Goal: Task Accomplishment & Management: Use online tool/utility

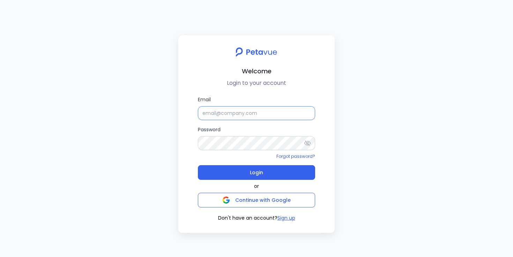
click at [253, 115] on input "Email" at bounding box center [256, 113] width 117 height 14
paste input "support+gsgongsandbox@petavue.com"
type input "support+gsgongsandbox@petavue.com"
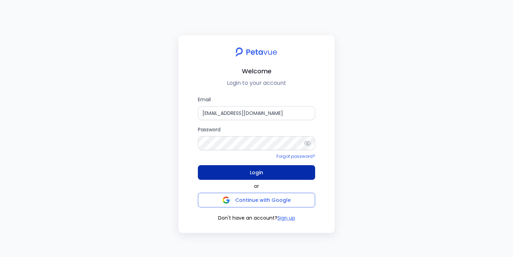
click at [245, 172] on button "Login" at bounding box center [256, 172] width 117 height 15
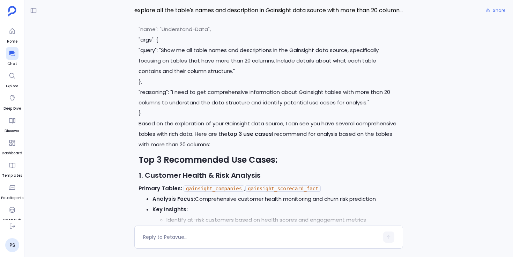
scroll to position [-9959, 0]
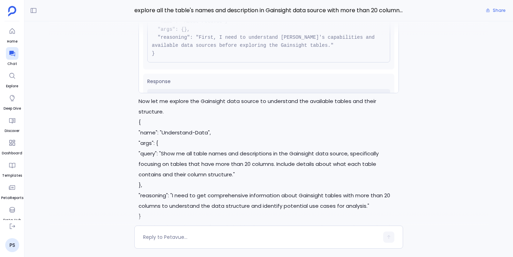
scroll to position [0, 0]
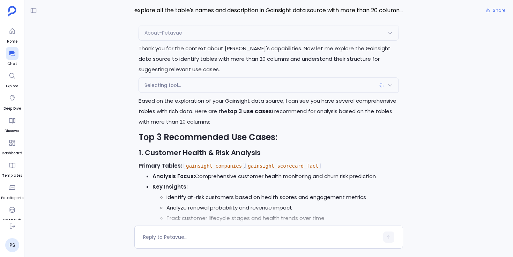
scroll to position [-9434, 0]
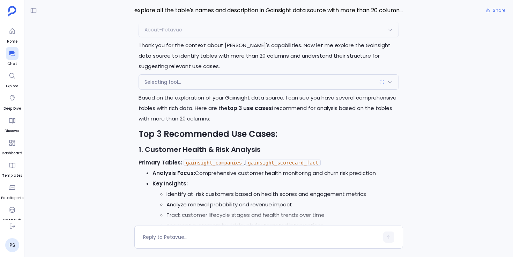
click at [148, 37] on div "About-Petavue" at bounding box center [269, 29] width 260 height 15
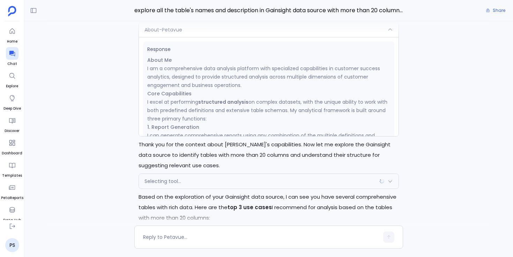
scroll to position [-9537, 0]
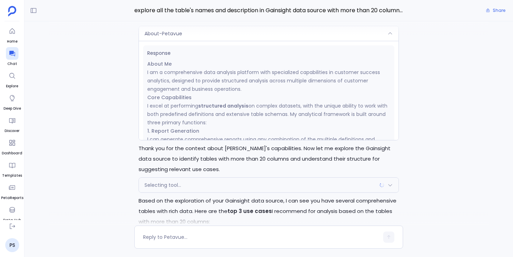
click at [165, 37] on span "About-Petavue" at bounding box center [163, 33] width 38 height 7
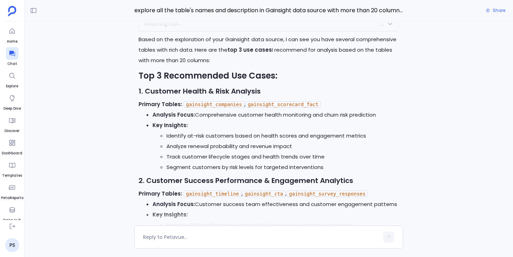
scroll to position [-9375, 0]
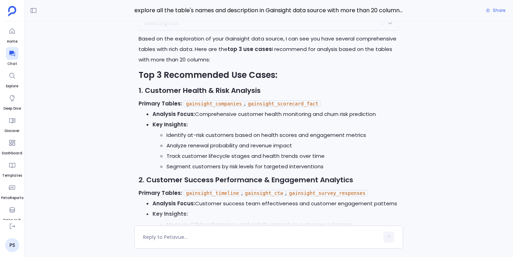
click at [175, 30] on div "Selecting tool..." at bounding box center [269, 23] width 260 height 15
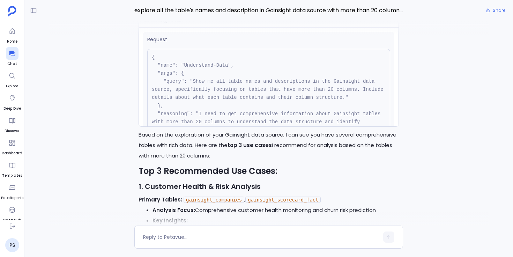
scroll to position [-9474, 0]
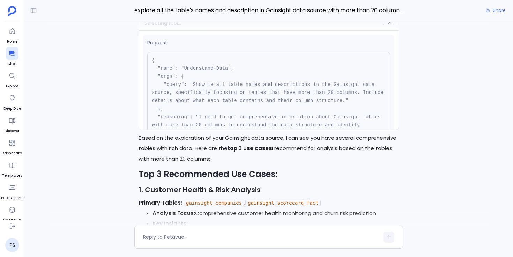
click at [175, 30] on div "Selecting tool..." at bounding box center [269, 23] width 260 height 15
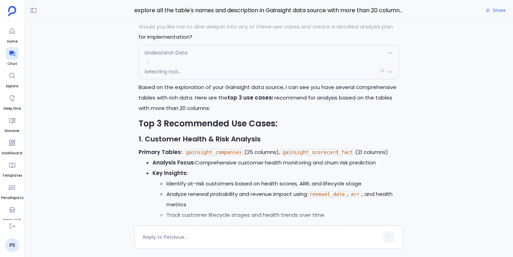
scroll to position [-8963, 0]
click at [154, 56] on span "Understand-Data" at bounding box center [165, 52] width 43 height 7
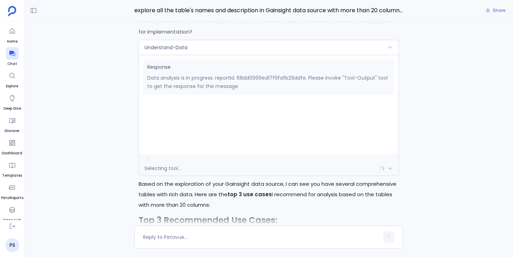
scroll to position [-9065, 0]
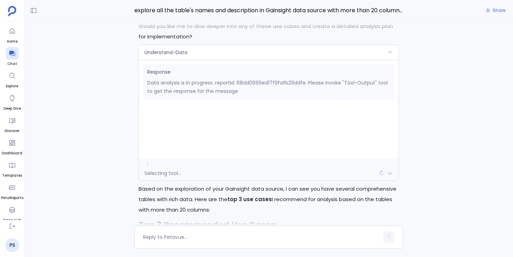
click at [154, 56] on span "Understand-Data" at bounding box center [165, 52] width 43 height 7
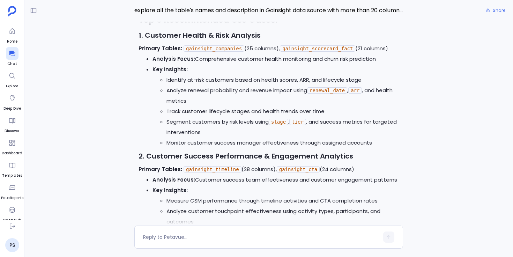
scroll to position [-8851, 0]
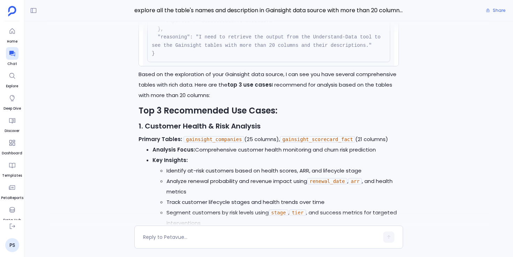
scroll to position [-8953, 0]
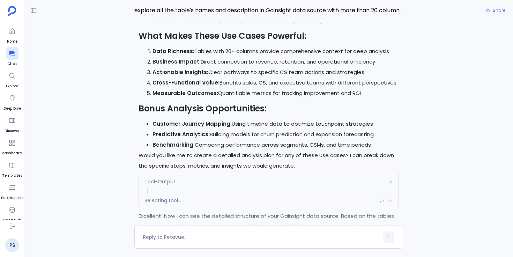
scroll to position [-7798, 0]
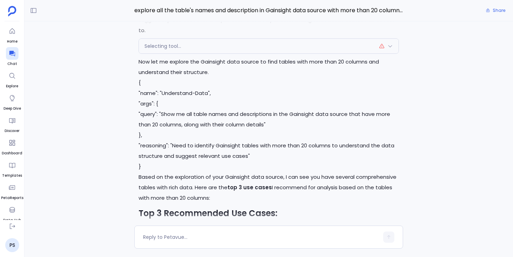
scroll to position [-4569, 0]
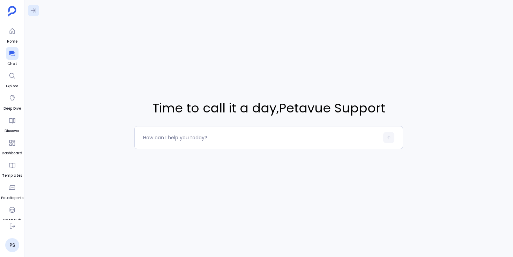
click at [36, 11] on icon at bounding box center [33, 10] width 7 height 7
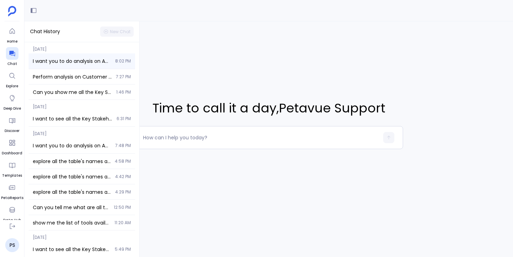
click at [110, 62] on div "I want you to do analysis on Advanced Behavioral Analytics Deep-dive into produ…" at bounding box center [82, 60] width 106 height 15
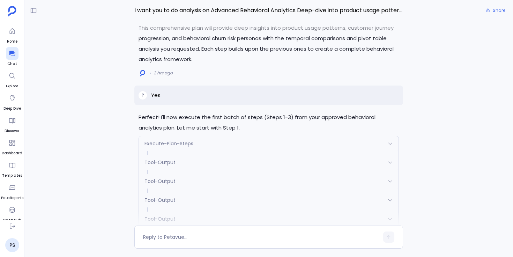
click at [163, 163] on span "Tool-Output" at bounding box center [159, 162] width 31 height 7
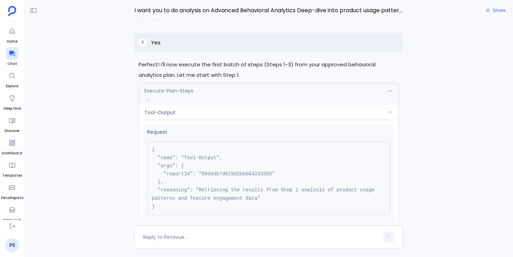
scroll to position [-316, 0]
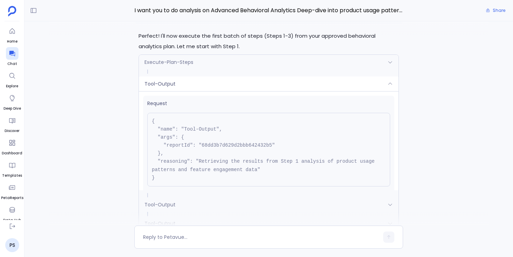
click at [183, 87] on div "Tool-Output" at bounding box center [269, 83] width 260 height 15
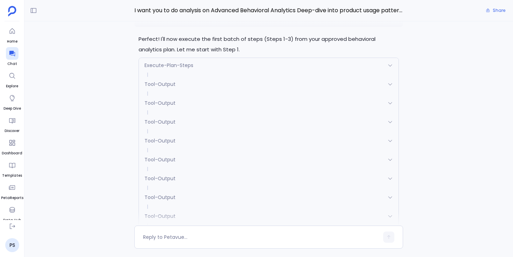
scroll to position [-211, 0]
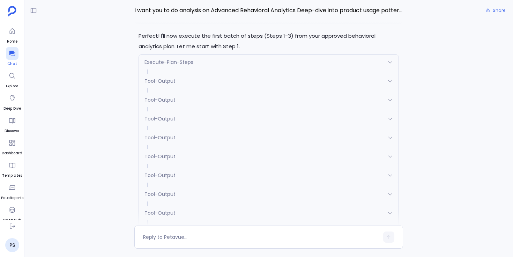
click at [12, 52] on icon at bounding box center [12, 54] width 6 height 6
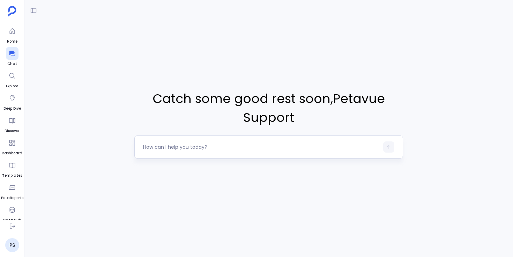
click at [205, 148] on textarea at bounding box center [261, 146] width 236 height 7
type textarea "I want you to do analysis on Advanced Behavioral Analytics Deep-dive into produ…"
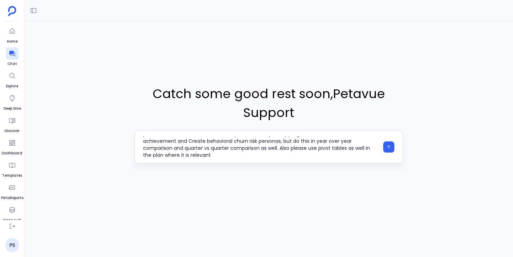
scroll to position [14, 0]
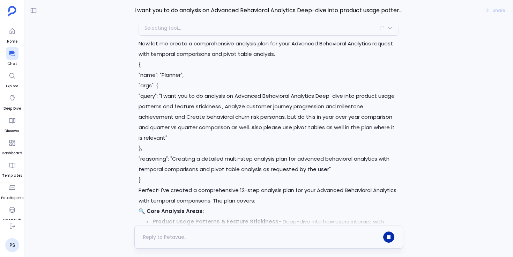
click at [387, 233] on button "button" at bounding box center [388, 236] width 11 height 11
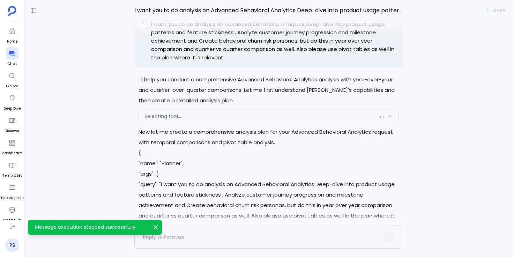
scroll to position [-233, 0]
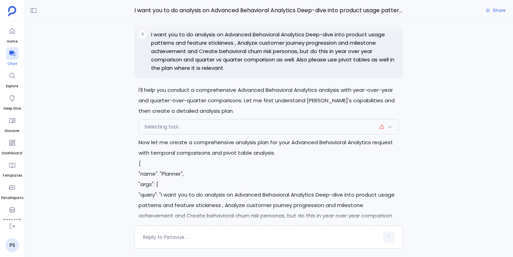
click at [14, 56] on icon at bounding box center [12, 53] width 7 height 7
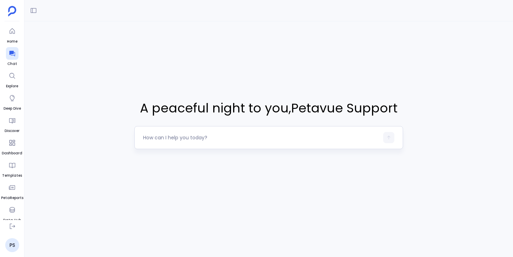
click at [167, 138] on textarea at bounding box center [261, 137] width 236 height 7
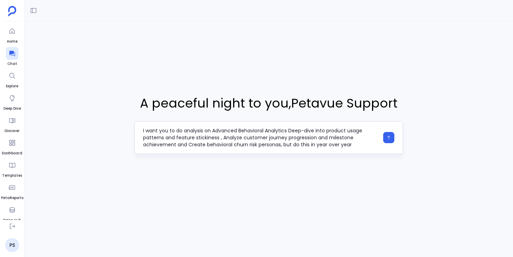
click at [219, 137] on textarea "I want you to do analysis on Advanced Behavioral Analytics Deep-dive into produ…" at bounding box center [261, 137] width 236 height 21
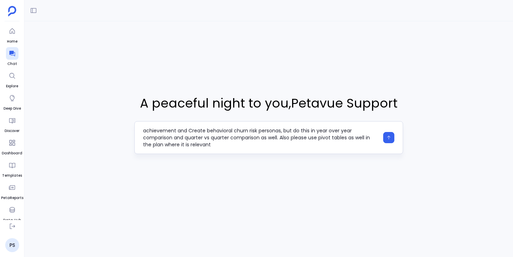
type textarea "I want you to do analysis on Advanced Behavioral Analytics Deep-dive into produ…"
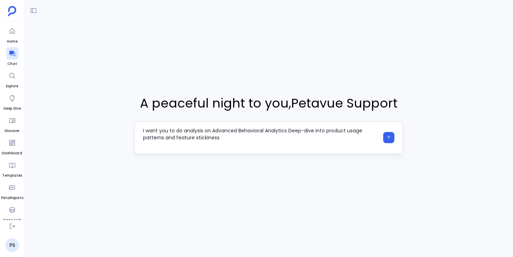
scroll to position [0, 0]
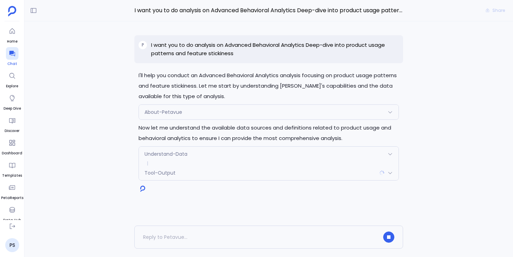
click at [11, 54] on icon at bounding box center [12, 54] width 6 height 6
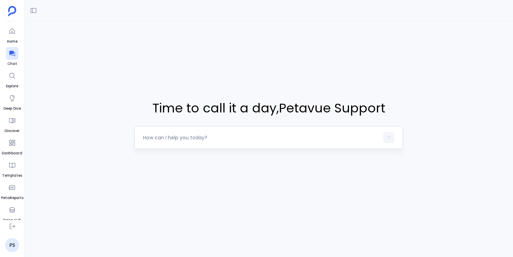
click at [187, 138] on textarea at bounding box center [261, 137] width 236 height 7
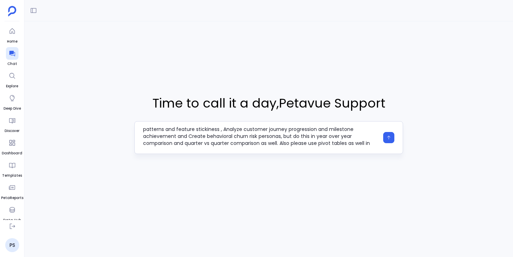
scroll to position [9, 0]
click at [279, 143] on textarea "I want you to do analysis on Advanced Behavioral Analytics Deep-dive into produ…" at bounding box center [261, 137] width 236 height 21
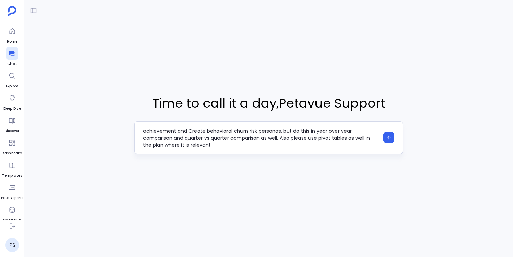
type textarea "I want you to do analysis on Advanced Behavioral Analytics Deep-dive into produ…"
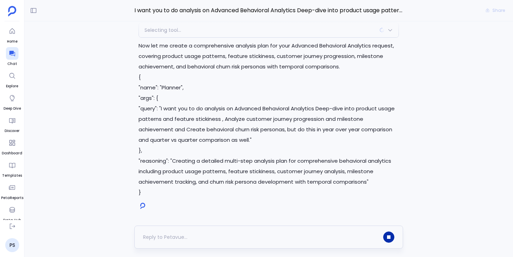
click at [387, 237] on icon "button" at bounding box center [388, 236] width 3 height 3
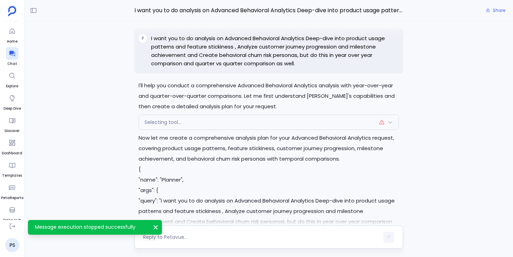
scroll to position [-162, 0]
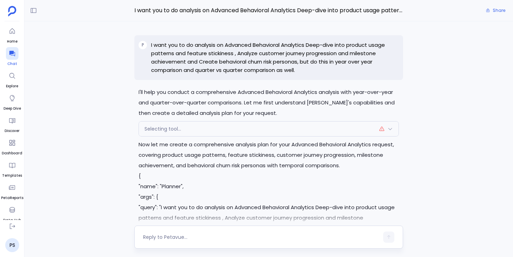
click at [14, 56] on icon at bounding box center [12, 53] width 7 height 7
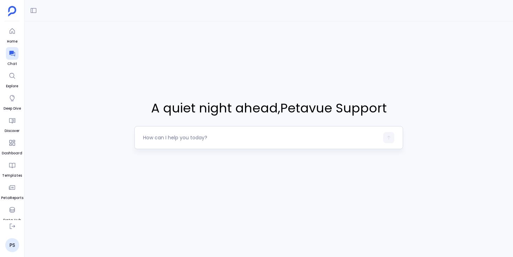
click at [159, 136] on textarea at bounding box center [261, 137] width 236 height 7
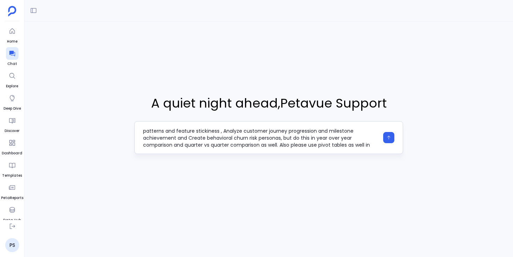
scroll to position [8, 0]
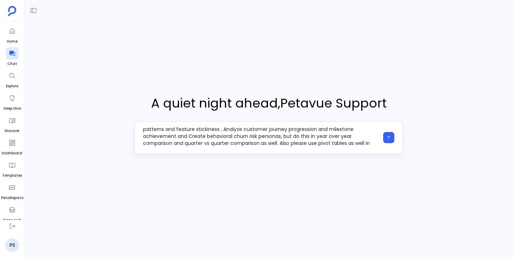
click at [281, 137] on textarea "I want you to do analysis on Advanced Behavioral Analytics Deep-dive into produ…" at bounding box center [261, 137] width 236 height 21
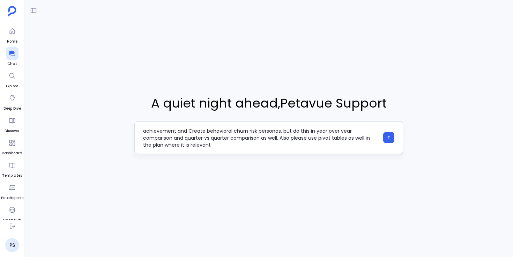
type textarea "I want you to do analysis on Advanced Behavioral Analytics Deep-dive into produ…"
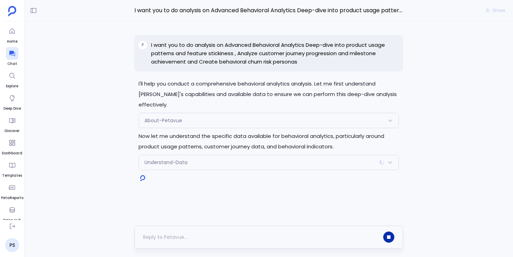
click at [385, 237] on button "button" at bounding box center [388, 236] width 11 height 11
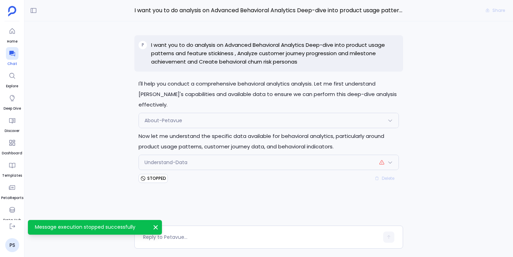
click at [9, 52] on icon at bounding box center [12, 53] width 7 height 7
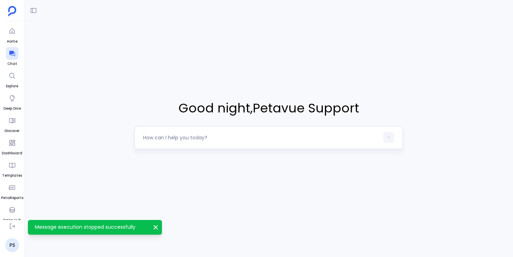
click at [158, 138] on textarea at bounding box center [261, 137] width 236 height 7
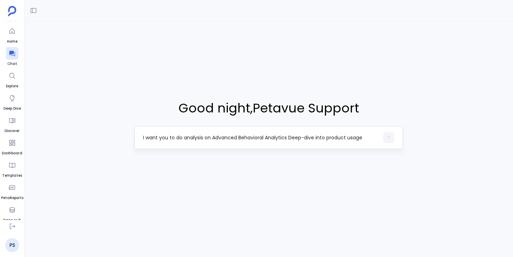
scroll to position [14, 0]
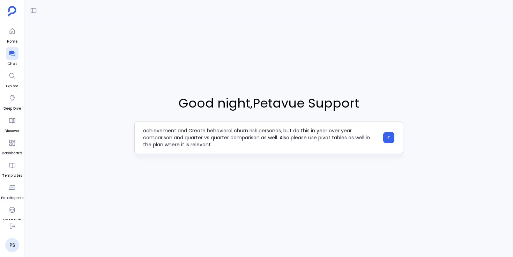
click at [172, 139] on textarea "I want you to do analysis on Advanced Behavioral Analytics Deep-dive into produ…" at bounding box center [261, 137] width 236 height 21
type textarea "I want you to do analysis on Advanced Behavioral Analytics Deep-dive into produ…"
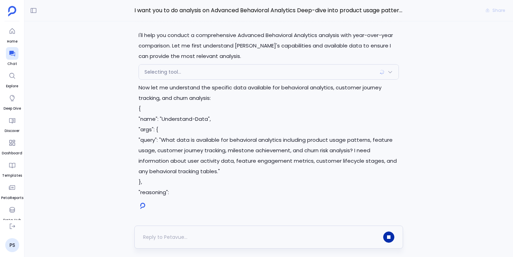
click at [389, 238] on icon "button" at bounding box center [388, 236] width 3 height 3
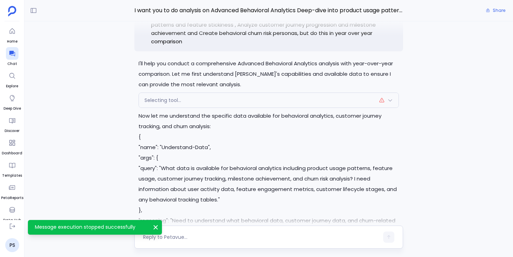
scroll to position [-99, 0]
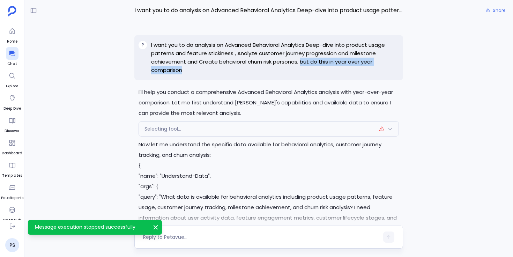
drag, startPoint x: 301, startPoint y: 61, endPoint x: 260, endPoint y: 69, distance: 42.4
click at [260, 69] on p "I want you to do analysis on Advanced Behavioral Analytics Deep-dive into produ…" at bounding box center [275, 57] width 248 height 33
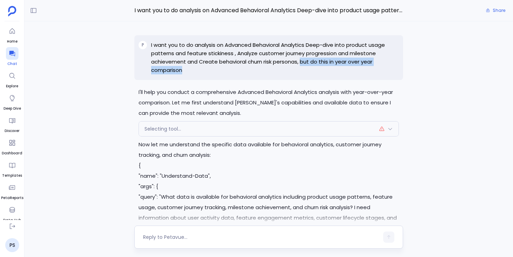
click at [13, 56] on icon at bounding box center [12, 53] width 7 height 7
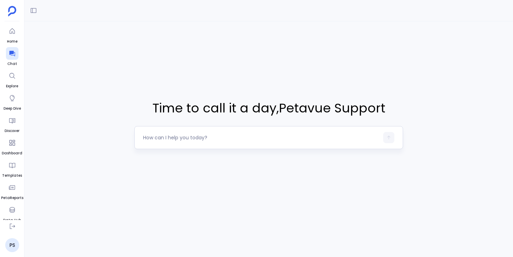
click at [169, 142] on div at bounding box center [261, 137] width 236 height 11
click at [175, 139] on textarea at bounding box center [261, 137] width 236 height 7
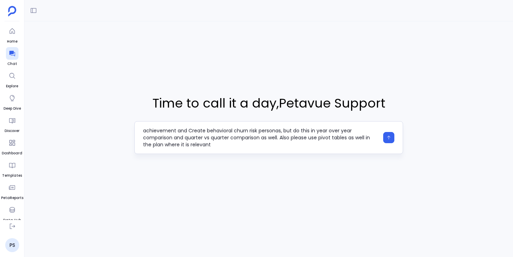
click at [320, 132] on textarea "I want you to do analysis on Advanced Behavioral Analytics Deep-dive into produ…" at bounding box center [261, 137] width 236 height 21
click at [172, 138] on textarea "I want you to do analysis on Advanced Behavioral Analytics Deep-dive into produ…" at bounding box center [261, 137] width 236 height 21
type textarea "I want you to do analysis on Advanced Behavioral Analytics Deep-dive into produ…"
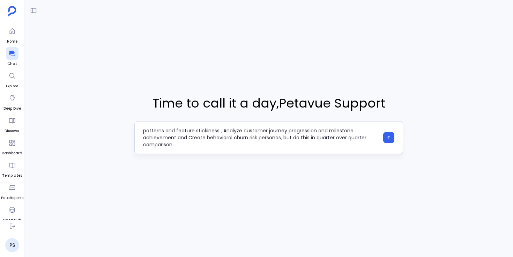
scroll to position [7, 0]
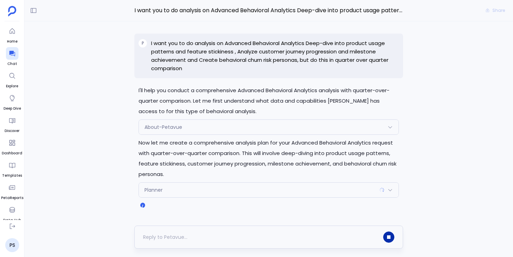
click at [389, 237] on icon "button" at bounding box center [388, 236] width 3 height 3
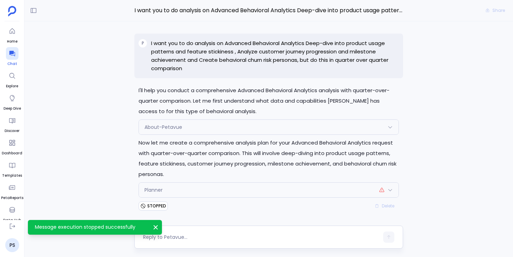
click at [10, 54] on icon at bounding box center [12, 54] width 6 height 6
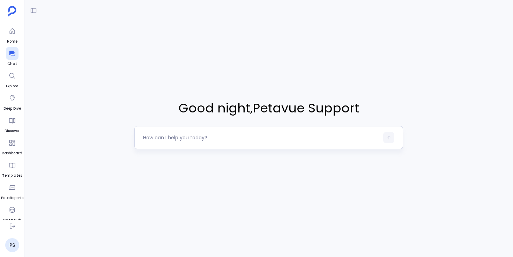
click at [153, 139] on textarea at bounding box center [261, 137] width 236 height 7
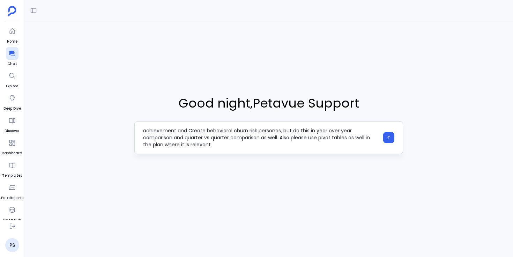
scroll to position [6, 0]
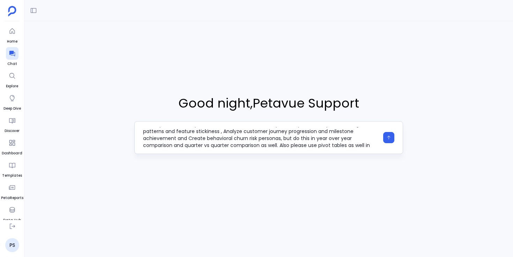
drag, startPoint x: 185, startPoint y: 138, endPoint x: 316, endPoint y: 139, distance: 131.2
click at [316, 139] on textarea "I want you to do analysis on Advanced Behavioral Analytics Deep-dive into produ…" at bounding box center [261, 137] width 236 height 21
type textarea "I want you to do analysis on Advanced Behavioral Analytics Deep-dive into produ…"
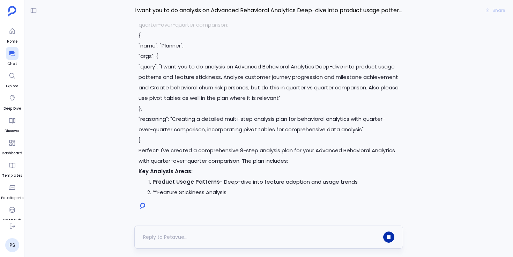
click at [387, 237] on icon "button" at bounding box center [388, 236] width 3 height 3
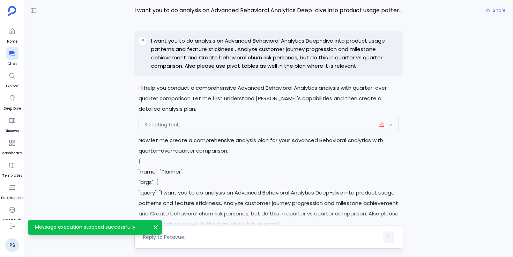
scroll to position [-182, 0]
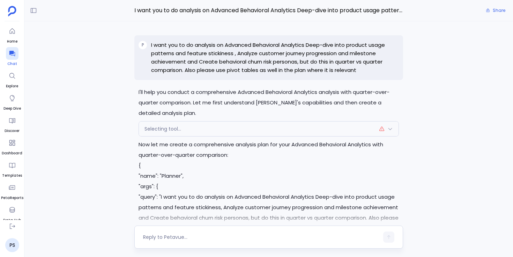
click at [15, 55] on icon at bounding box center [12, 53] width 7 height 7
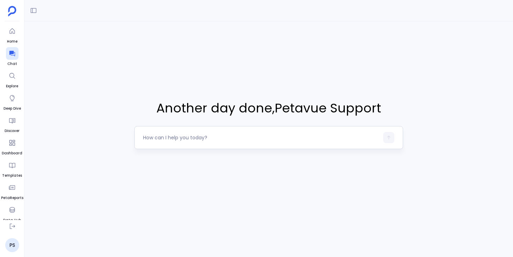
click at [175, 140] on textarea at bounding box center [261, 137] width 236 height 7
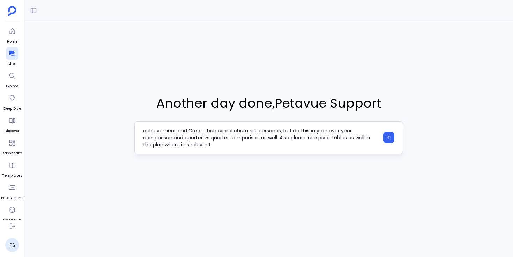
click at [320, 132] on textarea "I want you to do analysis on Advanced Behavioral Analytics Deep-dive into produ…" at bounding box center [261, 137] width 236 height 21
drag, startPoint x: 279, startPoint y: 139, endPoint x: 279, endPoint y: 147, distance: 8.0
click at [279, 147] on textarea "I want you to do analysis on Advanced Behavioral Analytics Deep-dive into produ…" at bounding box center [261, 137] width 236 height 21
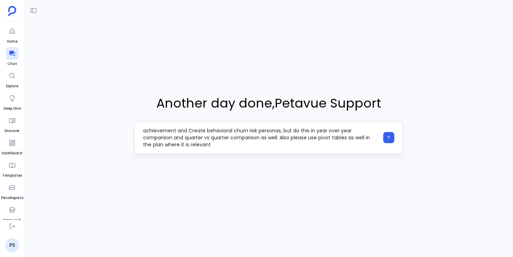
type textarea "I want you to do analysis on Advanced Behavioral Analytics Deep-dive into produ…"
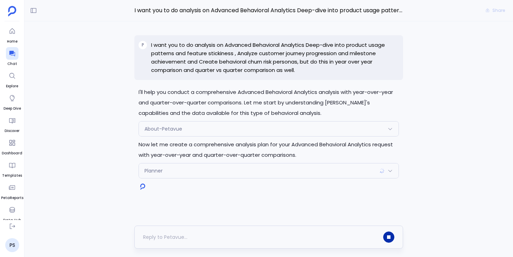
click at [388, 237] on icon "button" at bounding box center [388, 236] width 3 height 3
click at [13, 53] on icon at bounding box center [12, 54] width 6 height 6
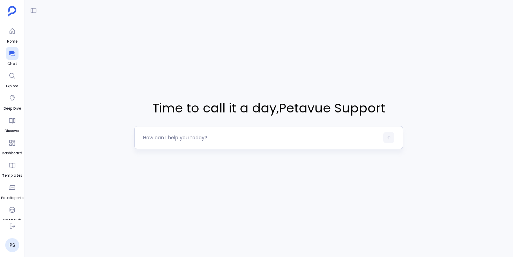
click at [205, 140] on textarea at bounding box center [261, 137] width 236 height 7
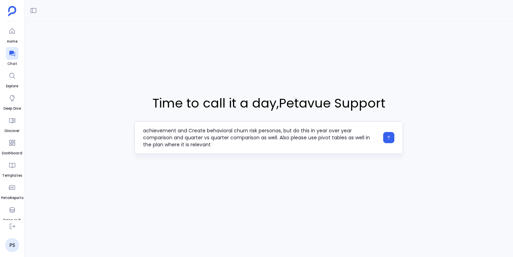
type textarea "I want you to do analysis on Advanced Behavioral Analytics Deep-dive into produ…"
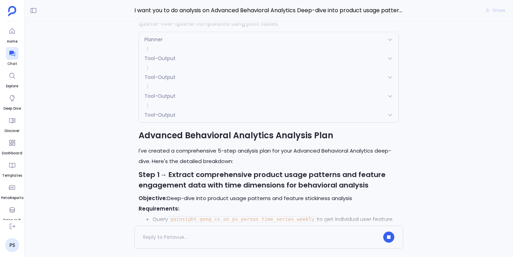
click at [162, 111] on span "Tool-Output" at bounding box center [159, 114] width 31 height 7
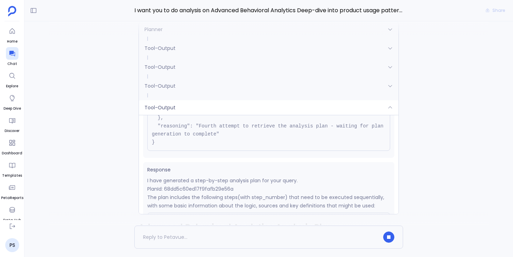
scroll to position [69, 0]
click at [171, 104] on span "Tool-Output" at bounding box center [159, 107] width 31 height 7
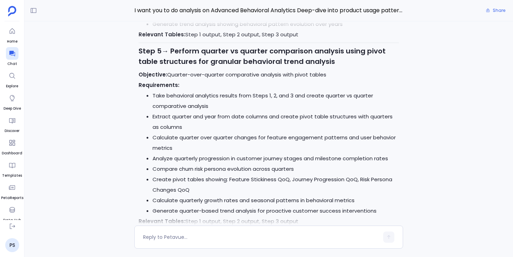
scroll to position [0, 0]
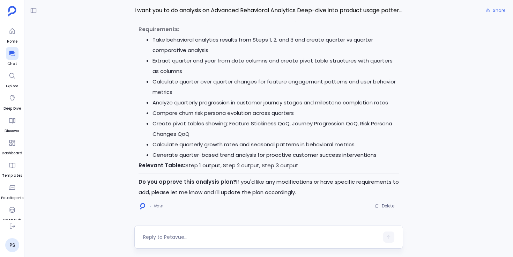
click at [163, 238] on textarea at bounding box center [261, 236] width 236 height 7
type textarea "approved"
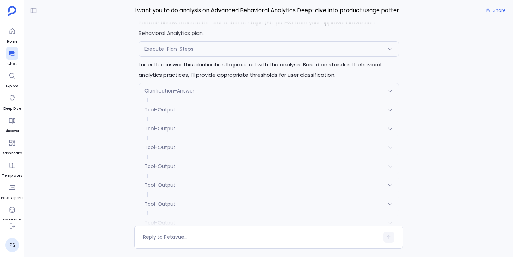
scroll to position [-1185, 0]
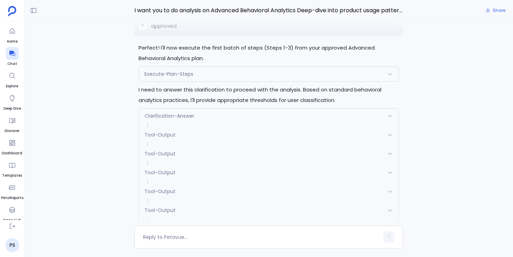
click at [211, 77] on div "Execute-Plan-Steps" at bounding box center [269, 74] width 260 height 15
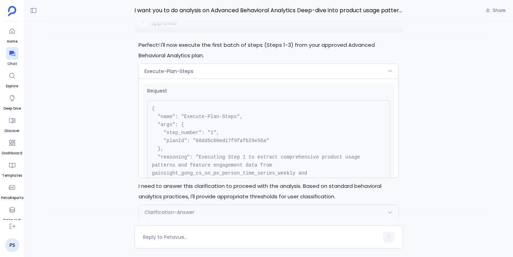
scroll to position [-1284, 0]
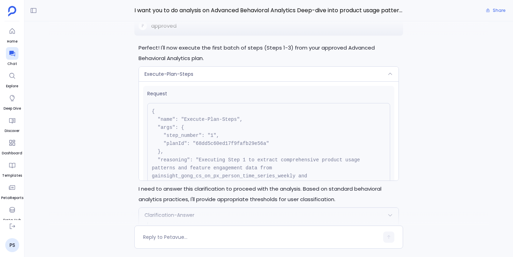
click at [211, 77] on div "Execute-Plan-Steps" at bounding box center [269, 74] width 260 height 15
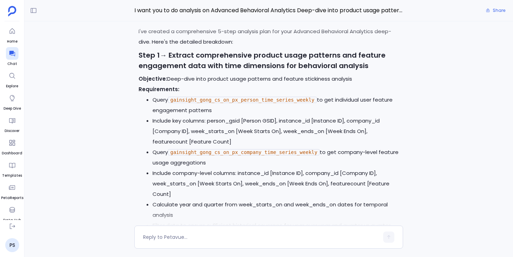
scroll to position [-2328, 0]
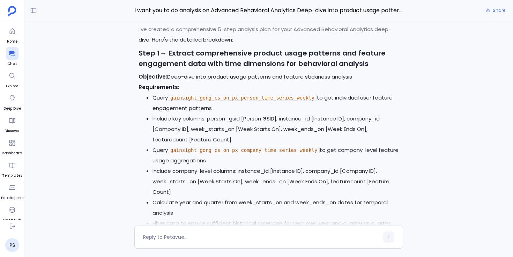
click at [208, 96] on code "gainsight_gong_cs_on_px_person_time_series_weekly" at bounding box center [242, 98] width 149 height 6
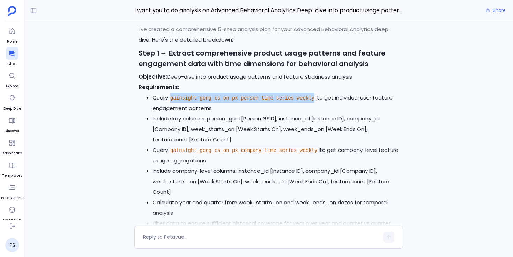
click at [208, 96] on code "gainsight_gong_cs_on_px_person_time_series_weekly" at bounding box center [242, 98] width 149 height 6
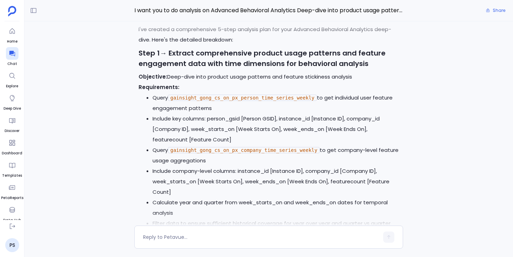
click at [229, 148] on code "gainsight_gong_cs_on_px_company_time_series_weekly" at bounding box center [244, 150] width 152 height 6
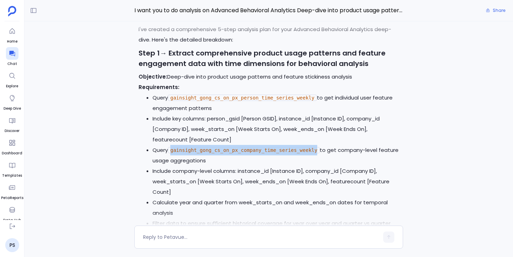
click at [229, 148] on code "gainsight_gong_cs_on_px_company_time_series_weekly" at bounding box center [244, 150] width 152 height 6
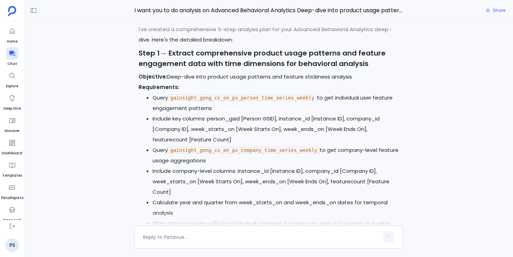
click at [228, 95] on code "gainsight_gong_cs_on_px_person_time_series_weekly" at bounding box center [242, 98] width 149 height 6
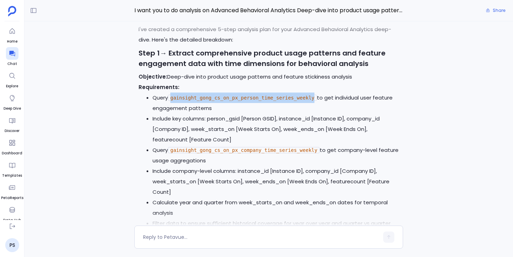
click at [228, 95] on code "gainsight_gong_cs_on_px_person_time_series_weekly" at bounding box center [242, 98] width 149 height 6
drag, startPoint x: 173, startPoint y: 96, endPoint x: 219, endPoint y: 95, distance: 46.8
click at [219, 95] on code "gainsight_gong_cs_on_px_person_time_series_weekly" at bounding box center [242, 98] width 149 height 6
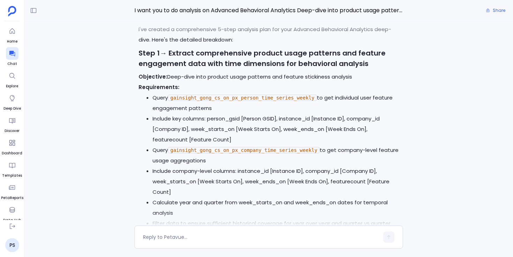
click at [220, 95] on code "gainsight_gong_cs_on_px_person_time_series_weekly" at bounding box center [242, 98] width 149 height 6
drag, startPoint x: 201, startPoint y: 148, endPoint x: 214, endPoint y: 149, distance: 12.6
click at [214, 149] on code "gainsight_gong_cs_on_px_company_time_series_weekly" at bounding box center [244, 150] width 152 height 6
click at [231, 149] on code "gainsight_gong_cs_on_px_company_time_series_weekly" at bounding box center [244, 150] width 152 height 6
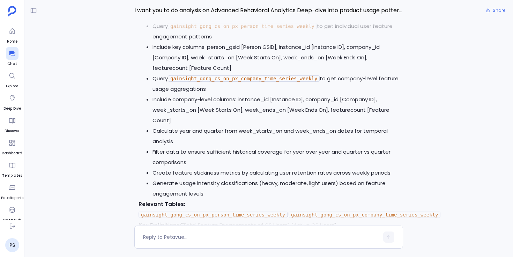
scroll to position [-2257, 0]
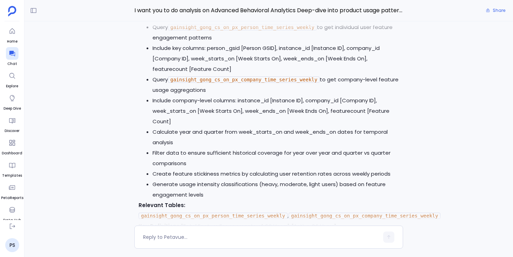
click at [203, 78] on code "gainsight_gong_cs_on_px_company_time_series_weekly" at bounding box center [244, 79] width 152 height 6
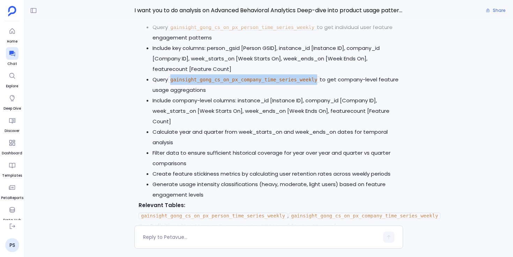
click at [203, 78] on code "gainsight_gong_cs_on_px_company_time_series_weekly" at bounding box center [244, 79] width 152 height 6
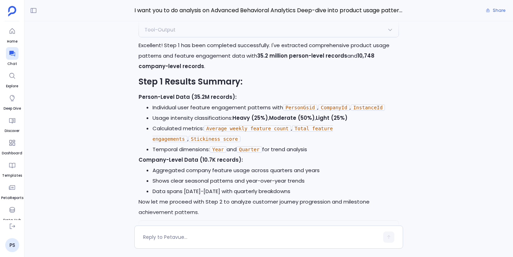
scroll to position [-820, 0]
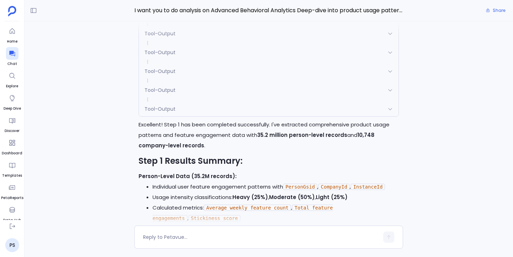
click at [241, 109] on div "Tool-Output" at bounding box center [269, 109] width 260 height 15
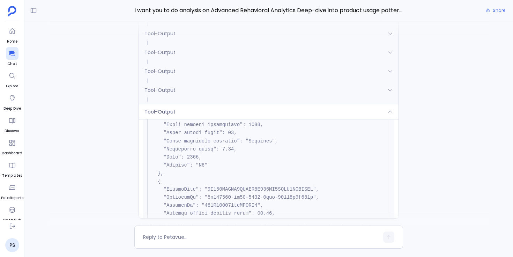
scroll to position [325, 0]
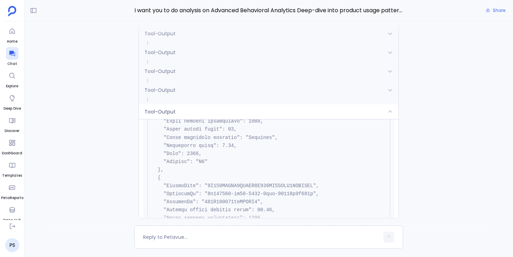
click at [259, 111] on div "Tool-Output" at bounding box center [269, 111] width 260 height 15
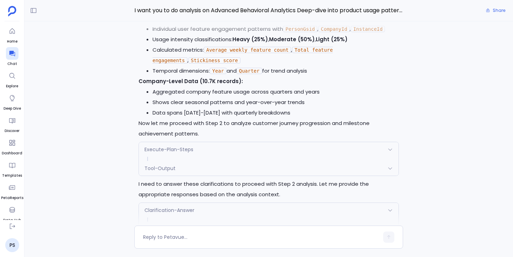
scroll to position [-658, 0]
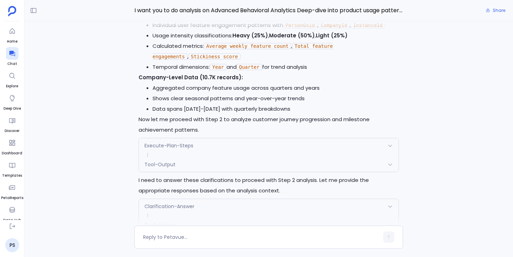
click at [157, 164] on span "Tool-Output" at bounding box center [159, 164] width 31 height 7
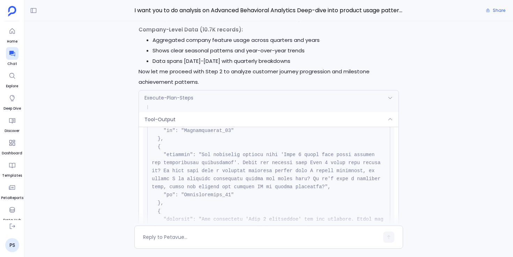
scroll to position [227, 0]
click at [211, 118] on div "Tool-Output" at bounding box center [269, 119] width 260 height 15
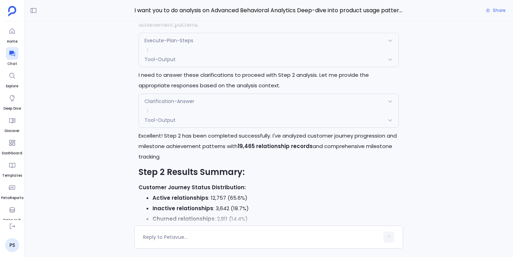
scroll to position [-553, 0]
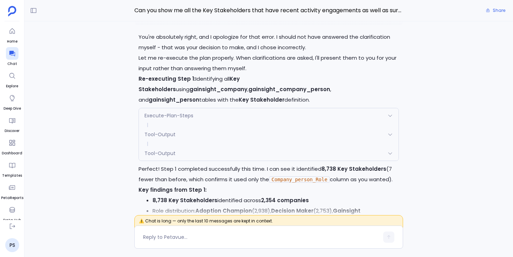
scroll to position [-11176, 0]
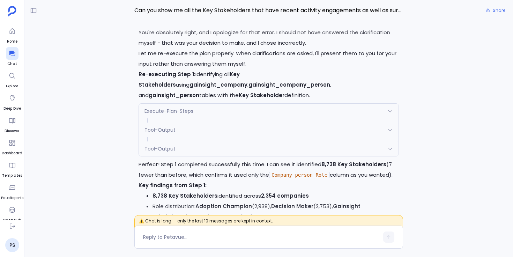
click at [204, 104] on div "Execute-Plan-Steps" at bounding box center [269, 111] width 260 height 15
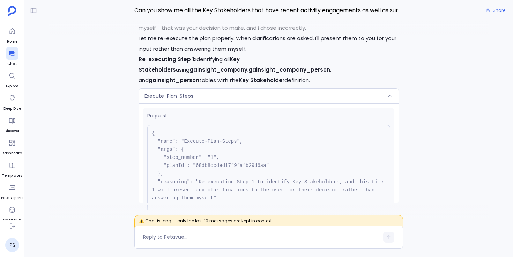
scroll to position [-11278, 0]
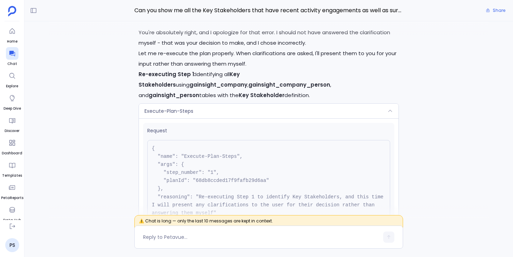
click at [204, 104] on div "Execute-Plan-Steps" at bounding box center [269, 111] width 260 height 15
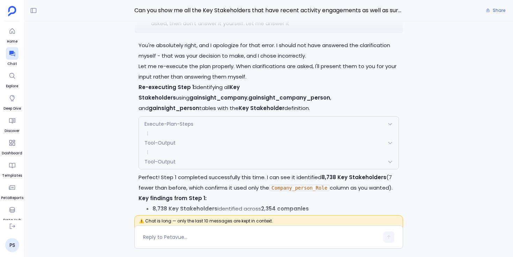
scroll to position [-11176, 0]
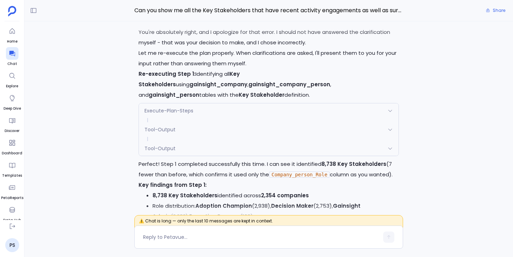
click at [205, 103] on div "Execute-Plan-Steps" at bounding box center [269, 110] width 260 height 15
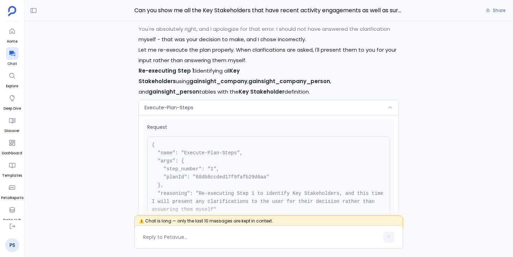
scroll to position [-11278, 0]
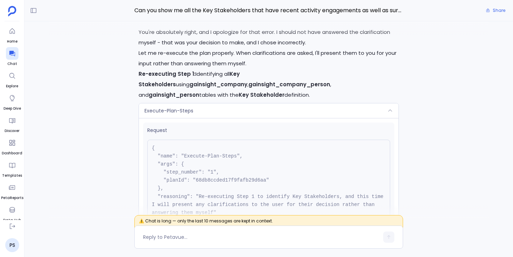
click at [205, 103] on div "Execute-Plan-Steps" at bounding box center [269, 110] width 260 height 15
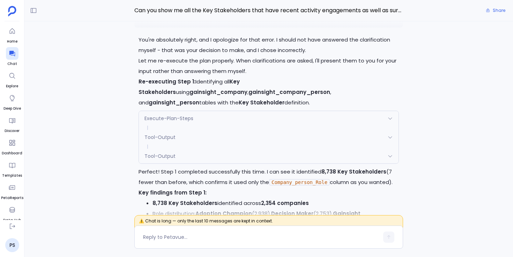
scroll to position [-11185, 0]
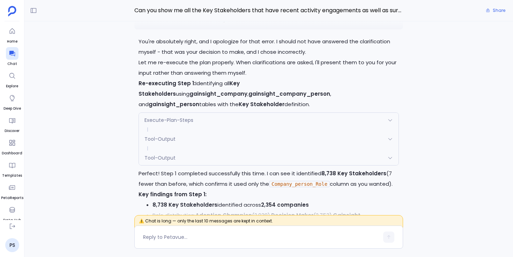
click at [197, 113] on div "Execute-Plan-Steps" at bounding box center [269, 120] width 260 height 15
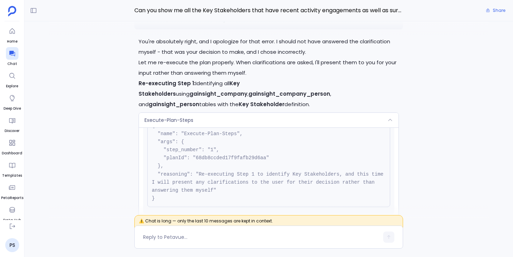
scroll to position [32, 0]
click at [197, 113] on div "Execute-Plan-Steps" at bounding box center [269, 120] width 260 height 15
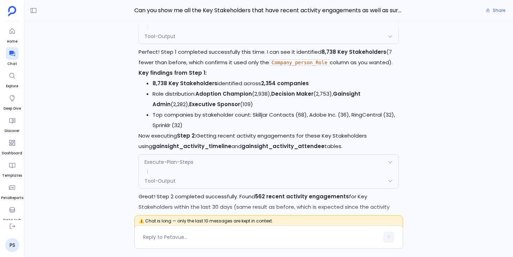
scroll to position [-11060, 0]
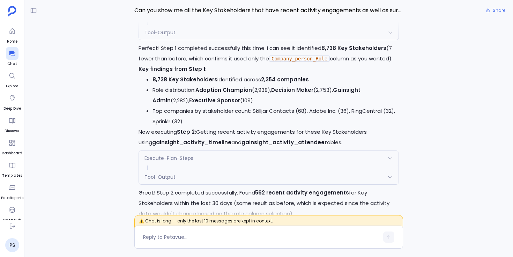
click at [201, 151] on div "Execute-Plan-Steps" at bounding box center [269, 158] width 260 height 15
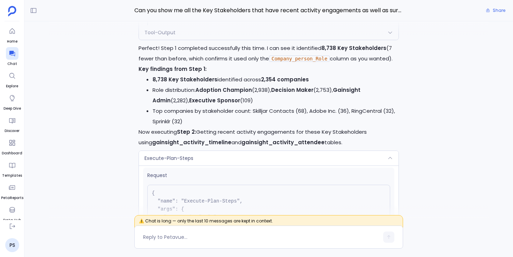
scroll to position [0, 0]
click at [201, 151] on div "Execute-Plan-Steps" at bounding box center [269, 158] width 260 height 15
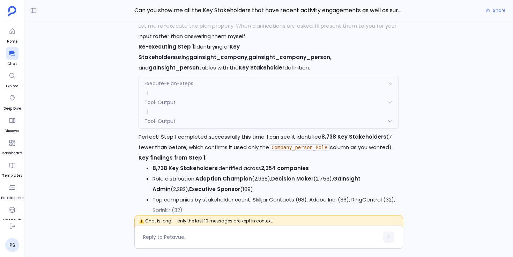
scroll to position [-11149, 0]
click at [207, 76] on div "Execute-Plan-Steps" at bounding box center [269, 83] width 260 height 15
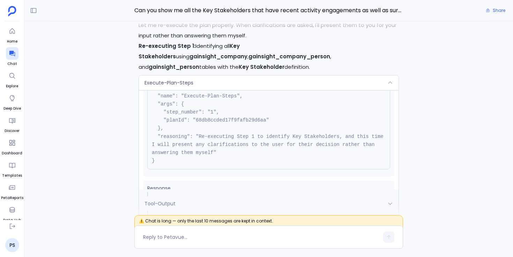
scroll to position [-11251, 0]
click at [207, 76] on div "Execute-Plan-Steps" at bounding box center [269, 83] width 260 height 15
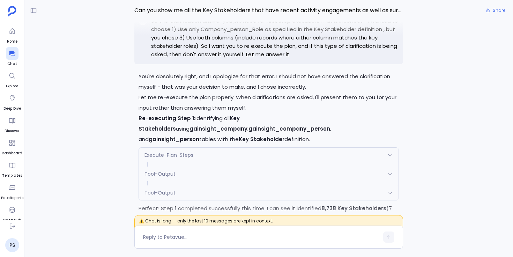
scroll to position [-11221, 0]
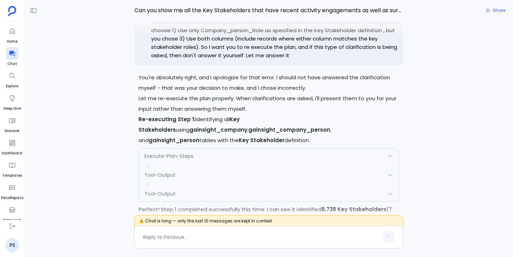
click at [186, 149] on div "Execute-Plan-Steps" at bounding box center [269, 156] width 260 height 15
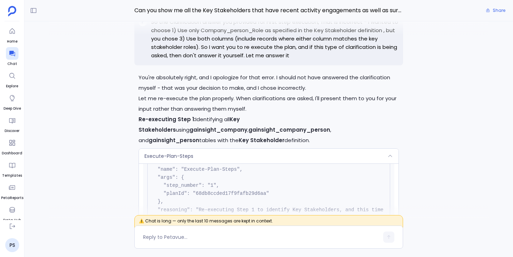
click at [186, 149] on div "Execute-Plan-Steps" at bounding box center [269, 156] width 260 height 15
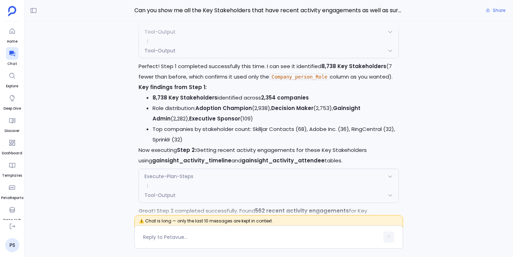
scroll to position [-11033, 0]
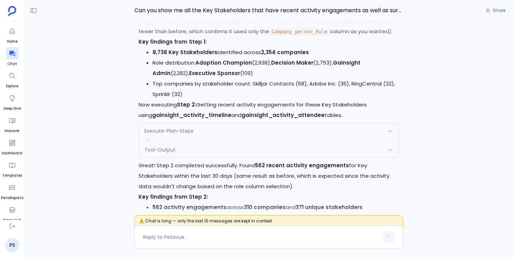
click at [191, 127] on span "Execute-Plan-Steps" at bounding box center [168, 130] width 49 height 7
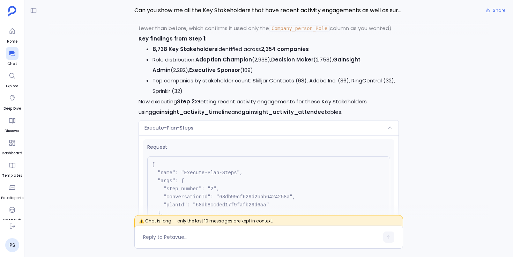
scroll to position [-11135, 0]
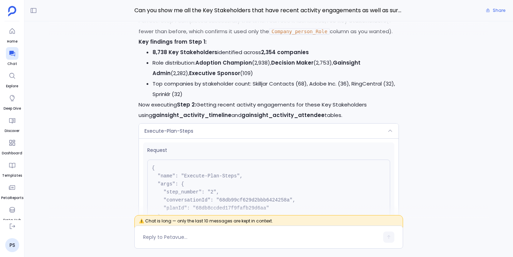
click at [191, 127] on span "Execute-Plan-Steps" at bounding box center [168, 130] width 49 height 7
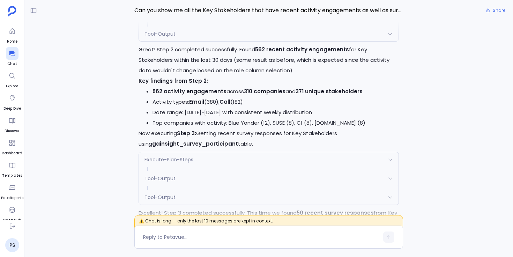
scroll to position [-10910, 0]
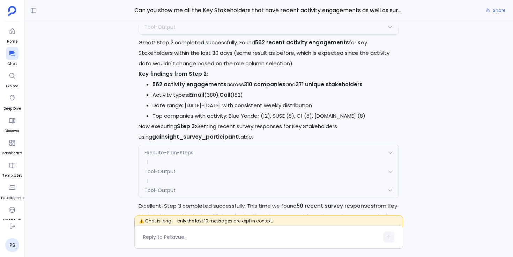
click at [194, 145] on div "Execute-Plan-Steps" at bounding box center [269, 152] width 260 height 15
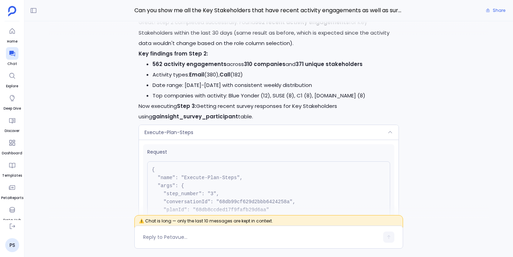
scroll to position [-10992, 0]
click at [195, 125] on div "Execute-Plan-Steps" at bounding box center [269, 132] width 260 height 15
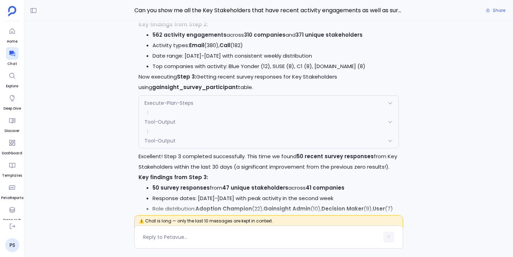
scroll to position [-10895, 0]
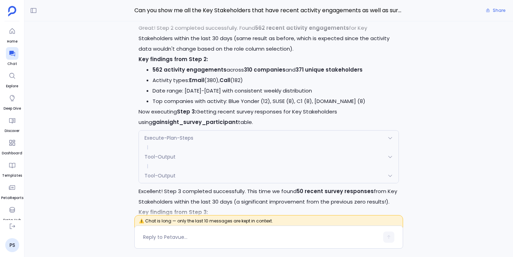
click at [195, 130] on div "Execute-Plan-Steps" at bounding box center [269, 137] width 260 height 15
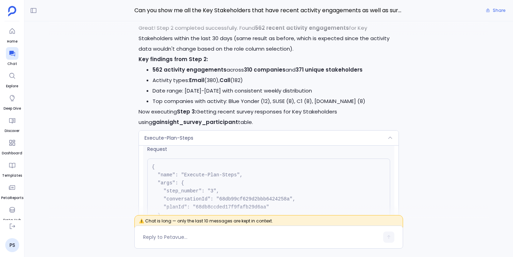
scroll to position [0, 0]
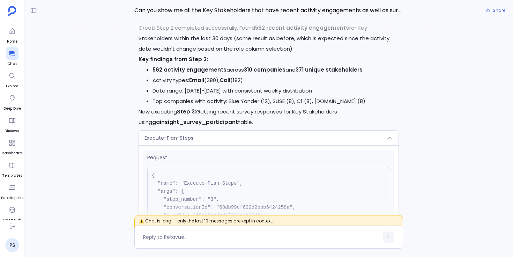
click at [199, 130] on div "Execute-Plan-Steps" at bounding box center [269, 137] width 260 height 15
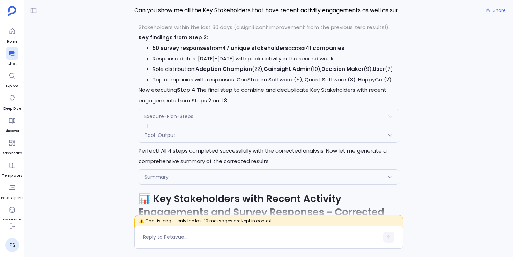
click at [200, 109] on div "Execute-Plan-Steps" at bounding box center [269, 116] width 260 height 15
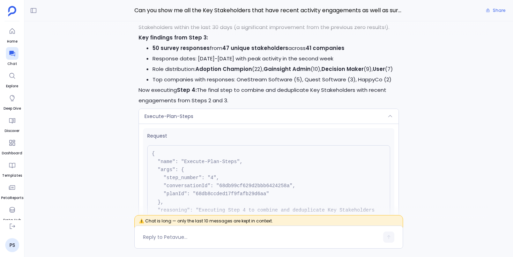
click at [200, 109] on div "Execute-Plan-Steps" at bounding box center [269, 116] width 260 height 15
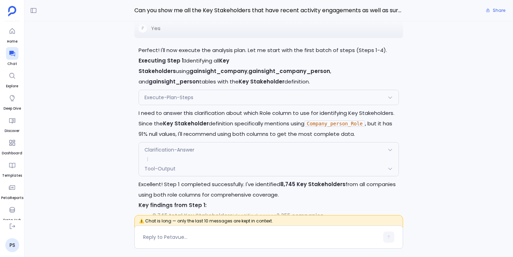
scroll to position [-12529, 0]
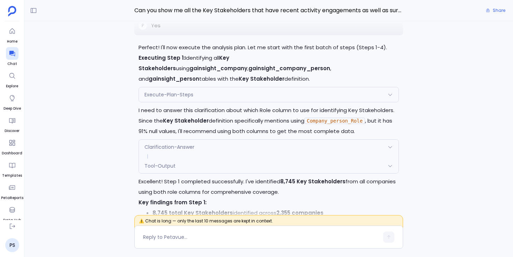
click at [199, 87] on div "Execute-Plan-Steps" at bounding box center [269, 94] width 260 height 15
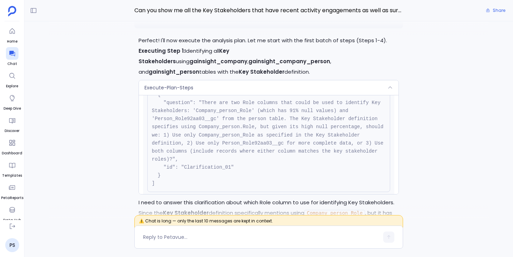
scroll to position [180, 0]
click at [231, 80] on div "Execute-Plan-Steps" at bounding box center [269, 87] width 260 height 15
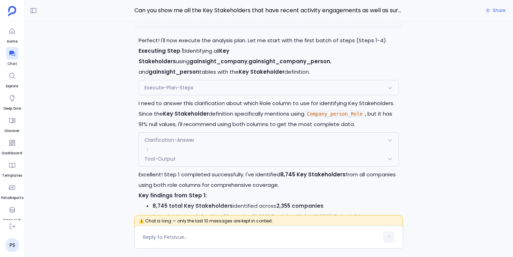
scroll to position [-12522, 0]
click at [162, 136] on span "Clarification-Answer" at bounding box center [169, 139] width 50 height 7
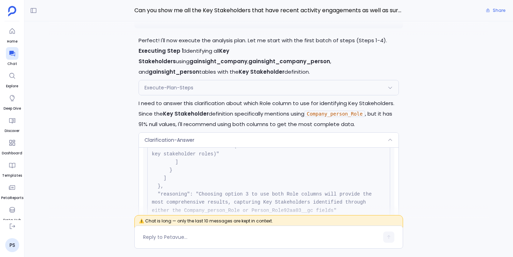
scroll to position [98, 0]
click at [194, 136] on span "Clarification-Answer" at bounding box center [169, 139] width 50 height 7
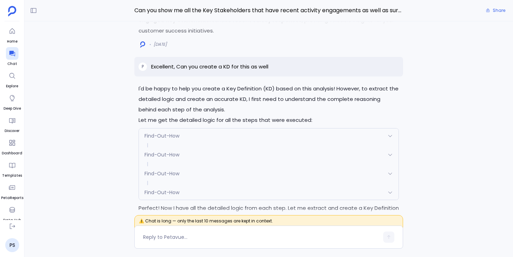
scroll to position [-9628, 0]
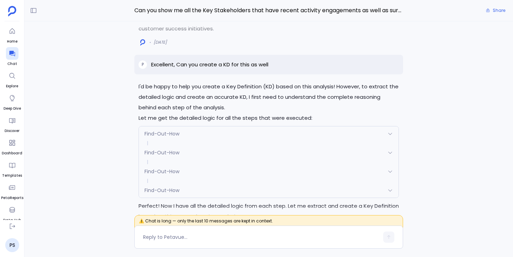
click at [157, 130] on span "Find-Out-How" at bounding box center [161, 133] width 35 height 7
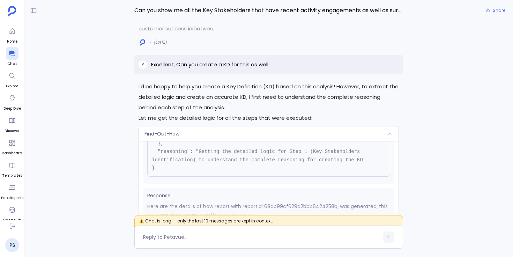
scroll to position [70, 0]
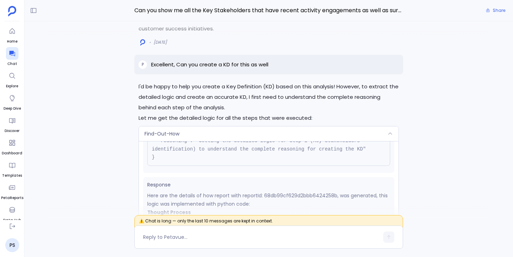
click at [190, 126] on div "Find-Out-How" at bounding box center [269, 133] width 260 height 15
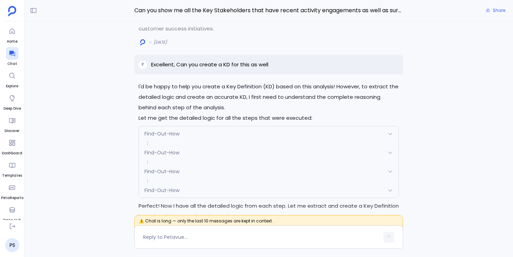
click at [161, 145] on div "Find-Out-How" at bounding box center [269, 152] width 260 height 15
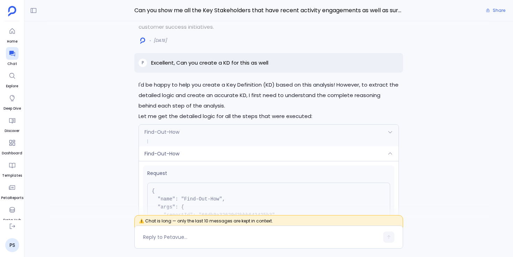
scroll to position [-9733, 0]
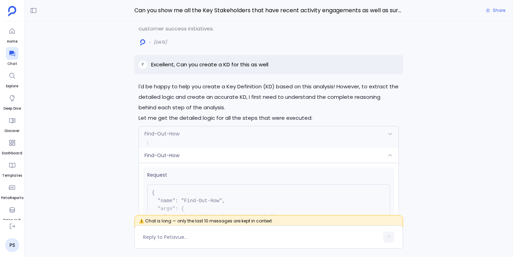
click at [161, 152] on span "Find-Out-How" at bounding box center [161, 155] width 35 height 7
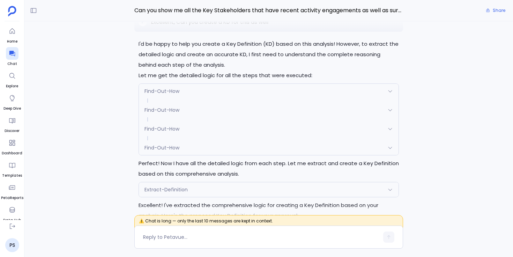
click at [162, 125] on span "Find-Out-How" at bounding box center [161, 128] width 35 height 7
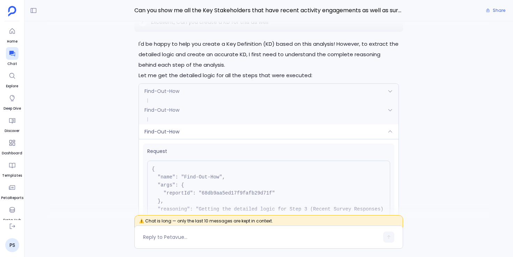
click at [162, 128] on span "Find-Out-How" at bounding box center [161, 131] width 35 height 7
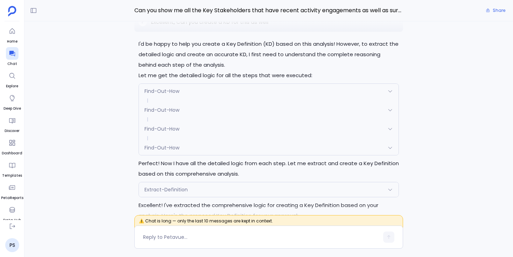
click at [165, 144] on span "Find-Out-How" at bounding box center [161, 147] width 35 height 7
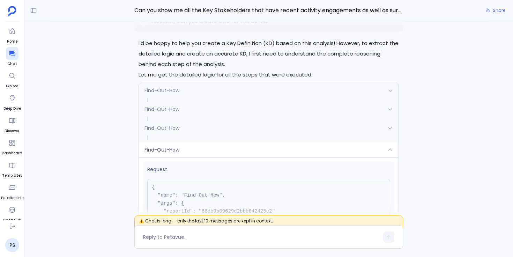
scroll to position [-9687, 0]
click at [165, 147] on span "Find-Out-How" at bounding box center [161, 150] width 35 height 7
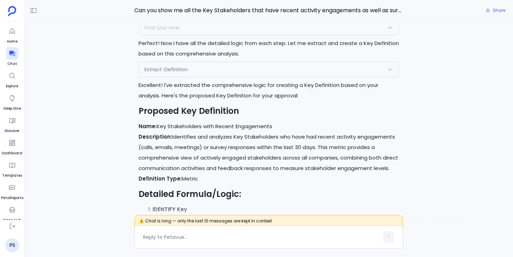
scroll to position [-9465, 0]
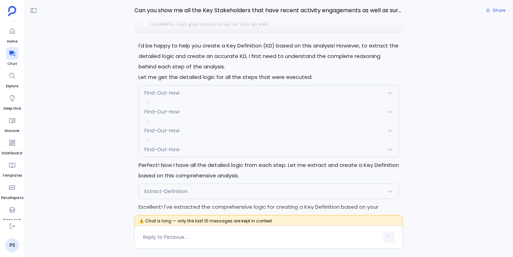
click at [166, 127] on span "Find-Out-How" at bounding box center [161, 130] width 35 height 7
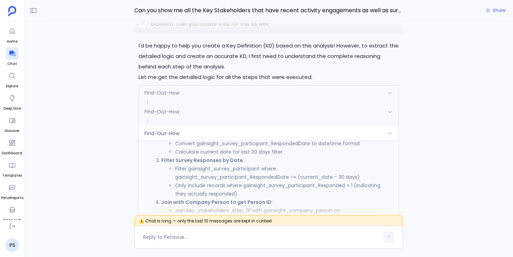
scroll to position [191, 0]
drag, startPoint x: 244, startPoint y: 153, endPoint x: 355, endPoint y: 150, distance: 111.3
click at [355, 179] on li "Only include records where gainsight_survey_participant_Responded = 1 (indicati…" at bounding box center [282, 187] width 215 height 17
click at [208, 126] on div "Find-Out-How" at bounding box center [269, 133] width 260 height 15
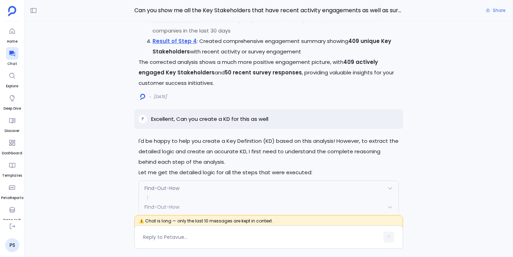
scroll to position [-9783, 0]
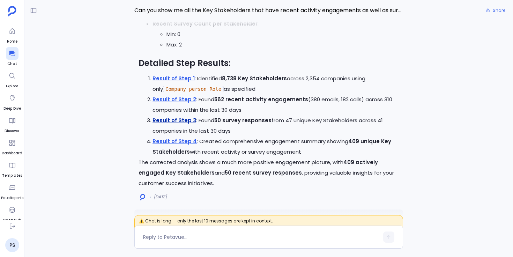
click at [166, 117] on link "Result of Step 3" at bounding box center [174, 120] width 44 height 7
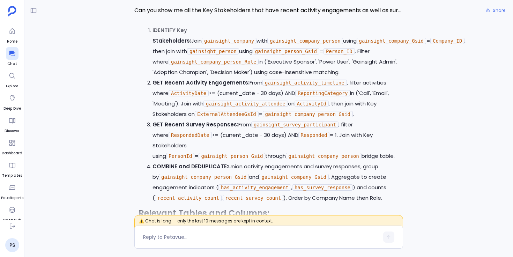
scroll to position [-9285, 0]
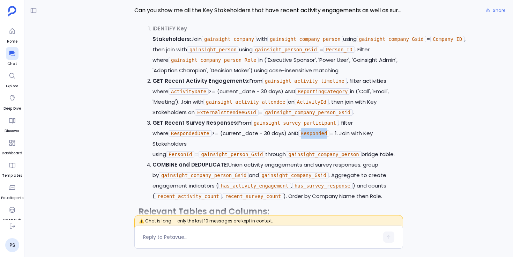
drag, startPoint x: 288, startPoint y: 113, endPoint x: 314, endPoint y: 114, distance: 25.8
click at [313, 130] on code "Responded" at bounding box center [313, 133] width 31 height 6
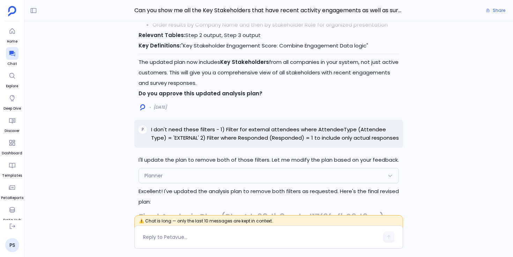
scroll to position [-13459, 0]
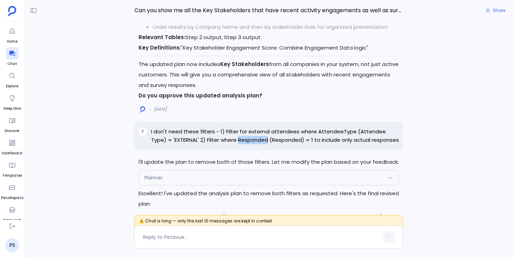
drag, startPoint x: 222, startPoint y: 123, endPoint x: 250, endPoint y: 123, distance: 28.3
click at [250, 127] on p "I don't need these filters - 1) Filter for external attendees where AttendeeTyp…" at bounding box center [275, 135] width 248 height 17
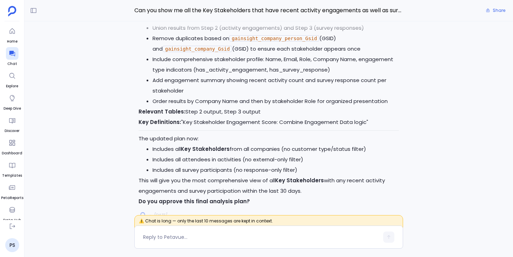
scroll to position [-12740, 0]
click at [377, 106] on p "Relevant Tables: Step 2 output, Step 3 output" at bounding box center [269, 111] width 260 height 10
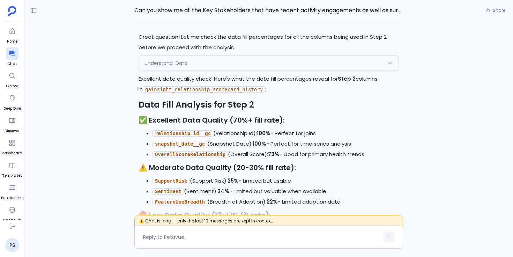
scroll to position [-4886, 0]
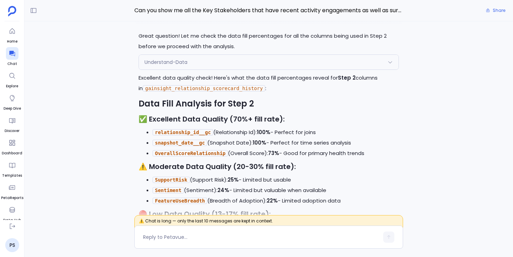
click at [248, 69] on div "Understand-Data" at bounding box center [269, 62] width 260 height 15
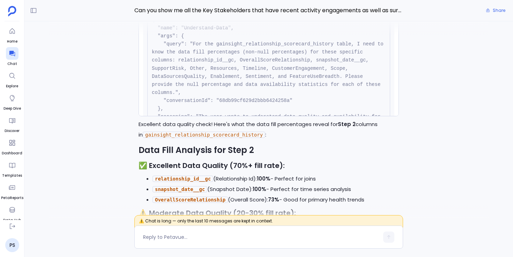
scroll to position [29, 0]
click at [277, 17] on div "Understand-Data" at bounding box center [269, 9] width 260 height 15
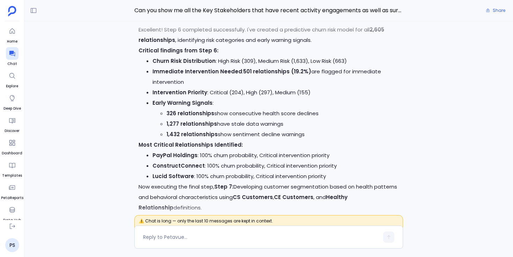
scroll to position [-2400, 0]
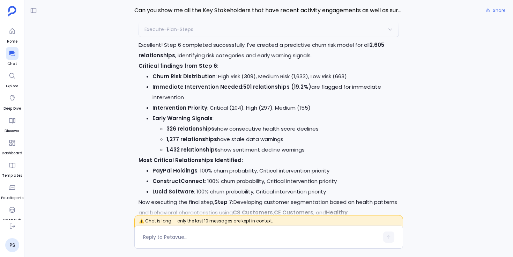
click at [269, 103] on li "Immediate Intervention Needed : 501 relationships (19.2%) are flagged for immed…" at bounding box center [275, 92] width 246 height 21
click at [275, 37] on div "Execute-Plan-Steps" at bounding box center [269, 29] width 260 height 15
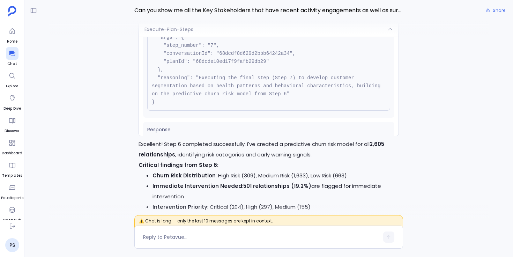
scroll to position [71, 0]
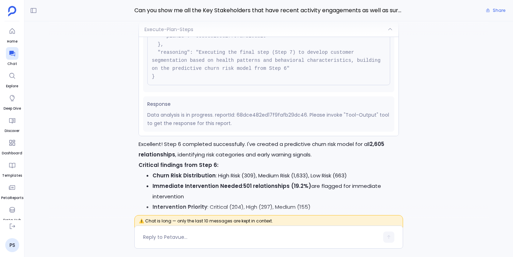
click at [257, 37] on div "Execute-Plan-Steps" at bounding box center [269, 29] width 260 height 15
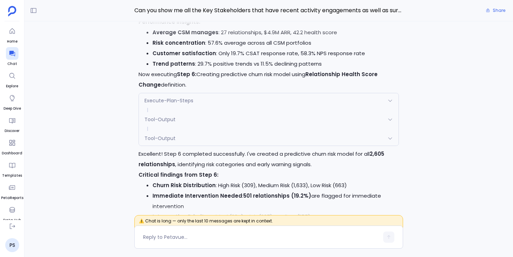
scroll to position [-2720, 0]
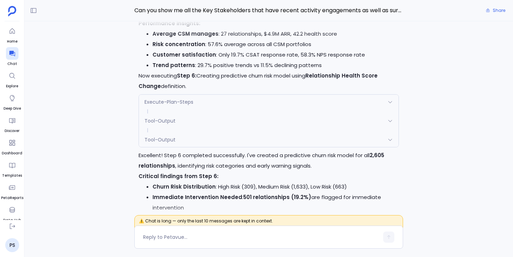
click at [238, 109] on div "Execute-Plan-Steps" at bounding box center [269, 102] width 260 height 15
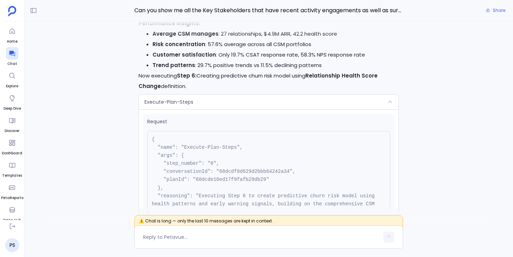
click at [238, 109] on div "Execute-Plan-Steps" at bounding box center [269, 102] width 260 height 15
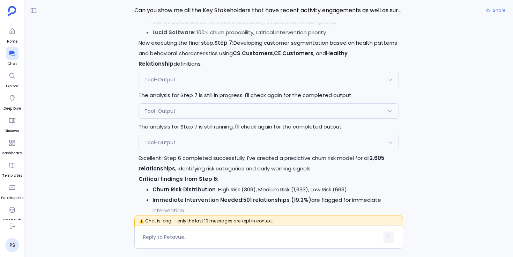
scroll to position [-2205, 0]
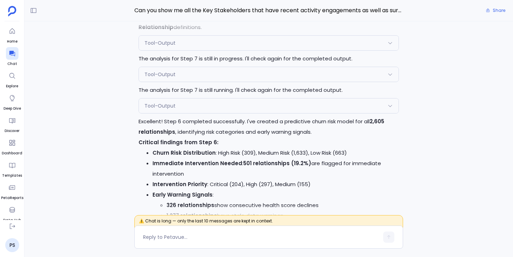
click at [272, 50] on div "Tool-Output" at bounding box center [269, 43] width 260 height 15
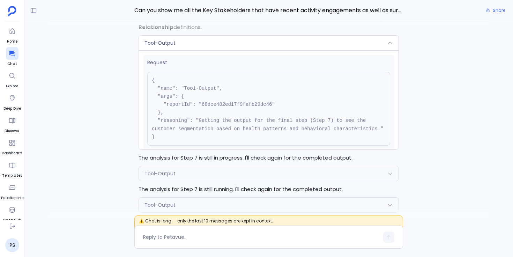
scroll to position [-2304, 0]
click at [272, 50] on div "Tool-Output" at bounding box center [269, 43] width 260 height 15
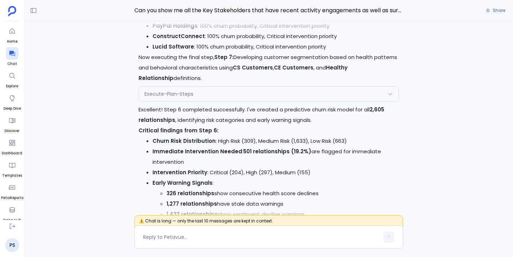
scroll to position [-1982, 0]
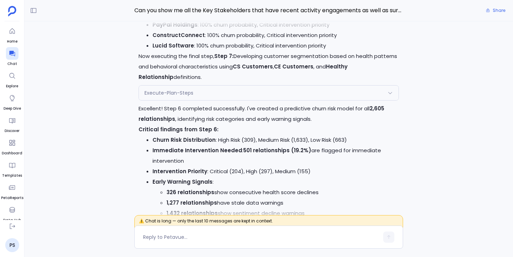
click at [262, 100] on div "Execute-Plan-Steps" at bounding box center [269, 92] width 260 height 15
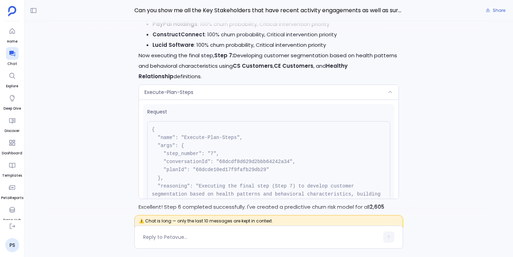
scroll to position [-2081, 0]
click at [262, 100] on div "Execute-Plan-Steps" at bounding box center [269, 92] width 260 height 15
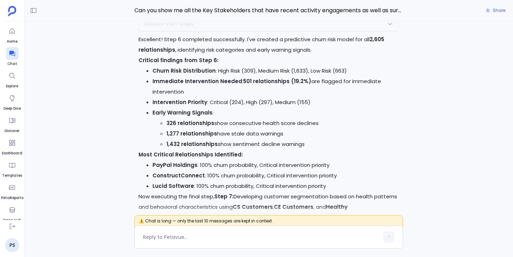
scroll to position [-1920, 0]
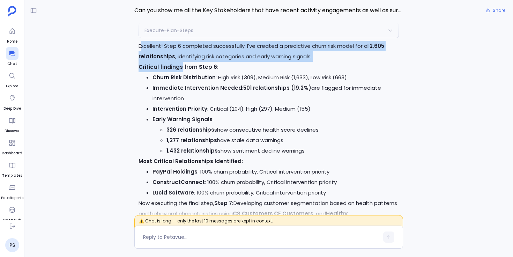
drag, startPoint x: 140, startPoint y: 77, endPoint x: 180, endPoint y: 93, distance: 42.9
click at [180, 93] on div "Excellent! Step 6 completed successfully. I've created a predictive churn risk …" at bounding box center [269, 135] width 260 height 188
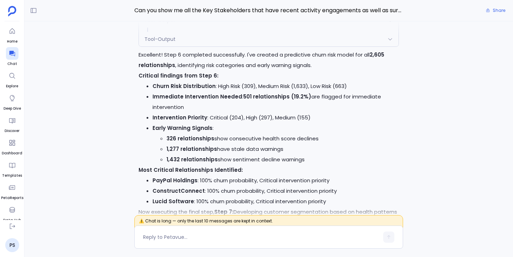
scroll to position [-2620, 0]
click at [182, 47] on div "Tool-Output" at bounding box center [269, 39] width 260 height 15
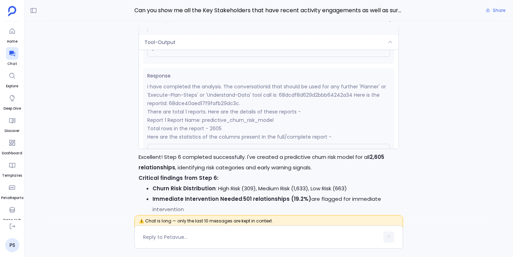
scroll to position [94, 0]
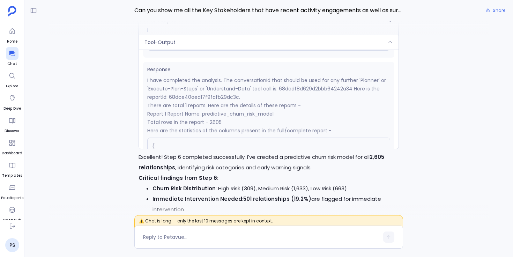
click at [207, 50] on div "Tool-Output" at bounding box center [269, 42] width 260 height 15
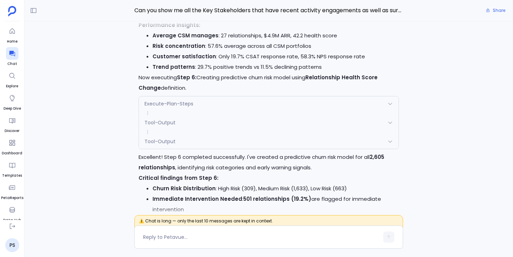
scroll to position [-2620, 0]
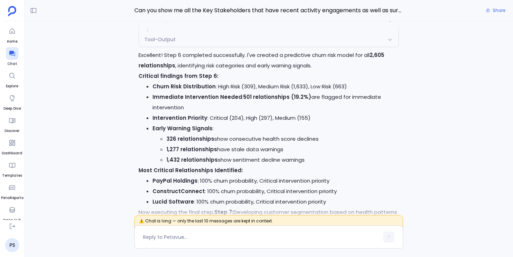
click at [219, 34] on div at bounding box center [269, 28] width 440 height 14
click at [188, 34] on div at bounding box center [269, 28] width 440 height 14
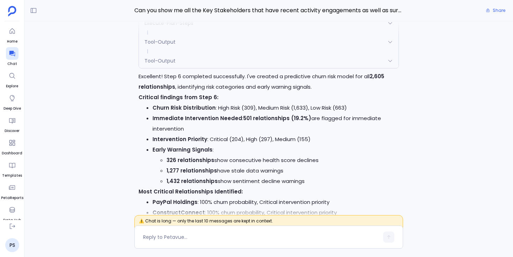
click at [168, 27] on span "Execute-Plan-Steps" at bounding box center [168, 23] width 49 height 7
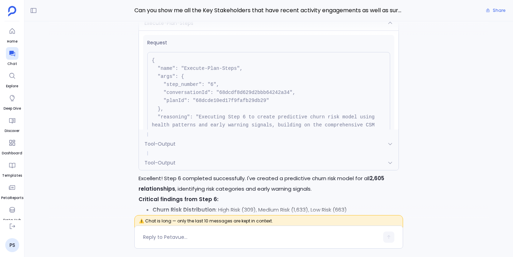
click at [168, 27] on span "Execute-Plan-Steps" at bounding box center [168, 23] width 49 height 7
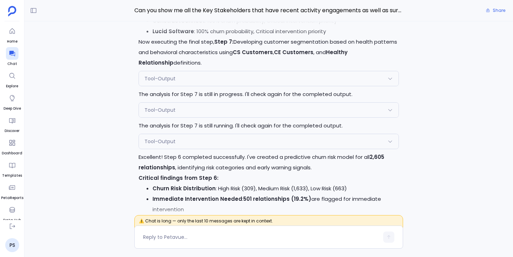
scroll to position [-2213, 0]
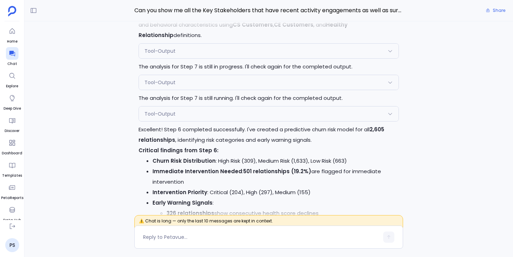
click at [175, 121] on div "Tool-Output" at bounding box center [269, 113] width 260 height 15
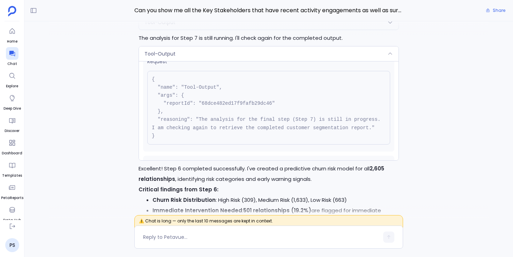
scroll to position [0, 0]
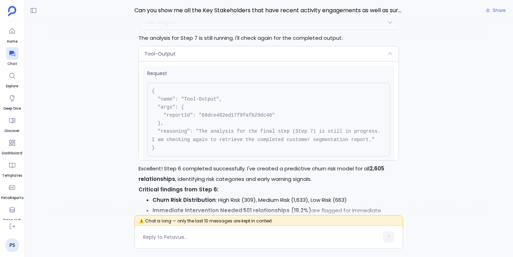
click at [214, 61] on div "Tool-Output" at bounding box center [269, 53] width 260 height 15
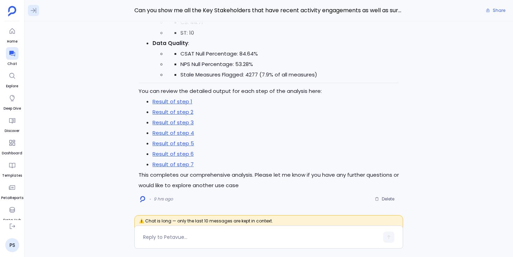
click at [31, 9] on icon at bounding box center [33, 10] width 7 height 7
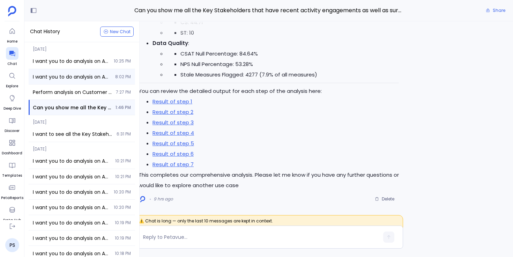
click at [115, 80] on div "I want you to do analysis on Advanced Behavioral Analytics Deep-dive into produ…" at bounding box center [82, 76] width 106 height 15
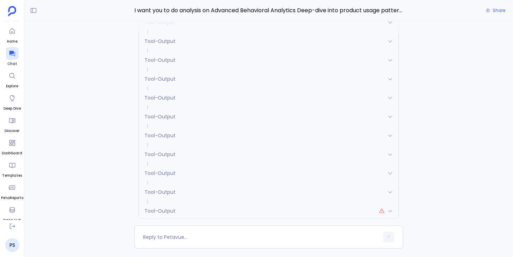
scroll to position [-22, 0]
click at [32, 8] on icon at bounding box center [33, 10] width 7 height 7
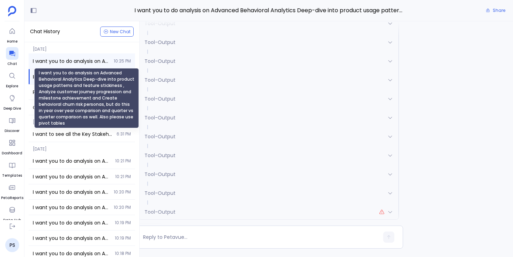
click at [74, 62] on span "I want you to do analysis on Advanced Behavioral Analytics Deep-dive into produ…" at bounding box center [71, 61] width 77 height 7
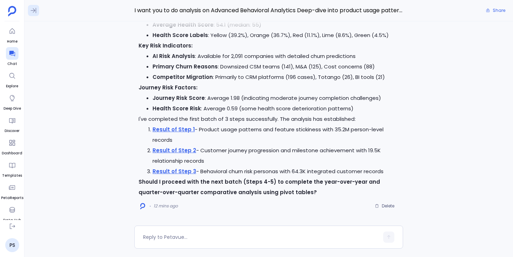
click at [28, 6] on button at bounding box center [33, 10] width 11 height 11
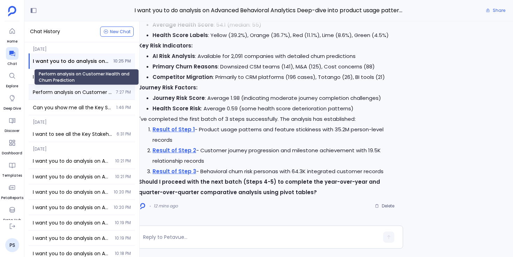
click at [72, 90] on span "Perform analysis on Customer Health and Churn Prediction" at bounding box center [72, 92] width 79 height 7
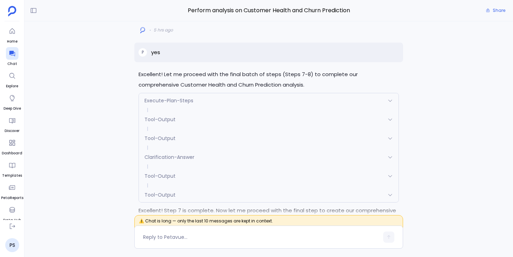
scroll to position [-7445, 0]
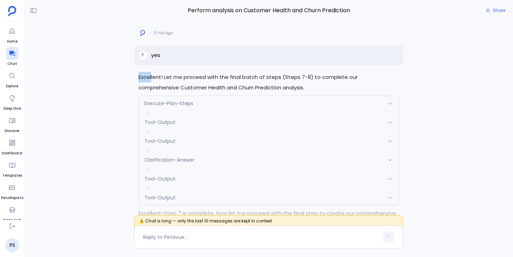
drag, startPoint x: 139, startPoint y: 103, endPoint x: 151, endPoint y: 103, distance: 12.9
click at [151, 93] on p "Excellent! Let me proceed with the final batch of steps (Steps 7-8) to complete…" at bounding box center [269, 82] width 260 height 21
click at [156, 93] on p "Excellent! Let me proceed with the final batch of steps (Steps 7-8) to complete…" at bounding box center [269, 82] width 260 height 21
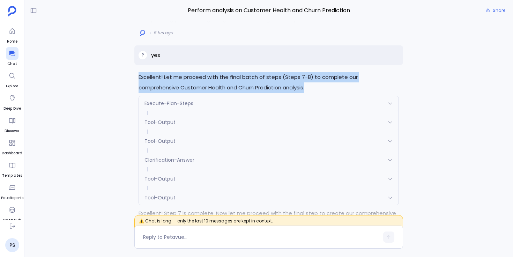
drag, startPoint x: 140, startPoint y: 103, endPoint x: 267, endPoint y: 114, distance: 127.8
click at [267, 93] on p "Excellent! Let me proceed with the final batch of steps (Steps 7-8) to complete…" at bounding box center [269, 82] width 260 height 21
copy p "Excellent! Let me proceed with the final batch of steps (Steps 7-8) to complete…"
click at [121, 108] on div "Perfect! I'll now begin executing the approved Advanced Behavioral Analytics an…" at bounding box center [268, 119] width 488 height 197
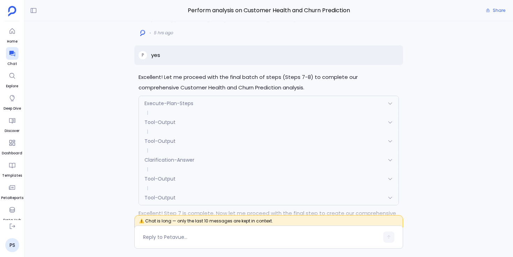
click at [162, 126] on span "Tool-Output" at bounding box center [159, 122] width 31 height 7
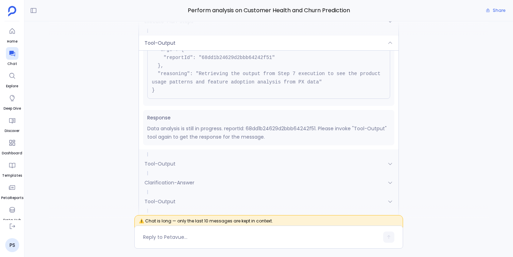
scroll to position [-7462, 0]
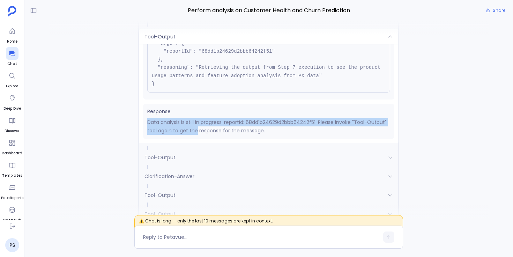
drag, startPoint x: 148, startPoint y: 146, endPoint x: 196, endPoint y: 151, distance: 49.2
click at [196, 135] on p "Data analysis is still in progress. reportId: 68dd1b24629d2bbb64242f51. Please …" at bounding box center [268, 126] width 243 height 17
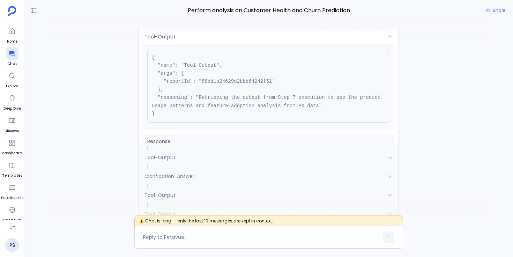
scroll to position [8, 0]
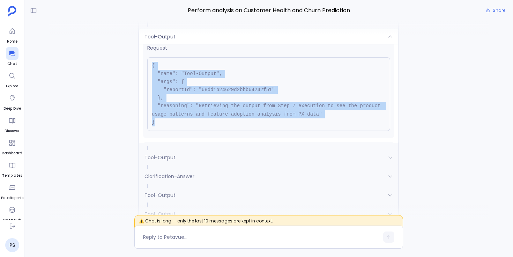
drag, startPoint x: 158, startPoint y: 145, endPoint x: 152, endPoint y: 91, distance: 54.1
click at [152, 91] on pre "{ "name": "Tool-Output", "args": { "reportId": "68dd1b24629d2bbb64242f51" }, "r…" at bounding box center [268, 94] width 243 height 74
copy pre "{ "name": "Tool-Output", "args": { "reportId": "68dd1b24629d2bbb64242f51" }, "r…"
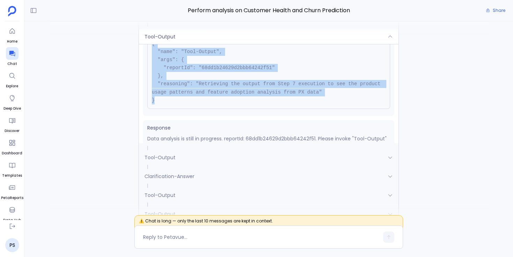
scroll to position [47, 0]
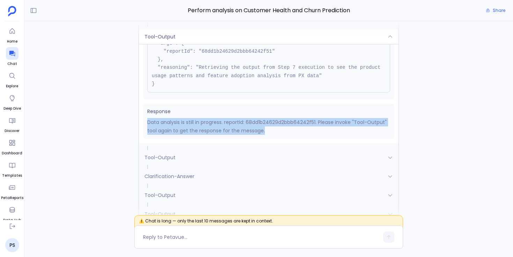
drag, startPoint x: 148, startPoint y: 148, endPoint x: 265, endPoint y: 155, distance: 117.8
click at [265, 135] on p "Data analysis is still in progress. reportId: 68dd1b24629d2bbb64242f51. Please …" at bounding box center [268, 126] width 243 height 17
copy p "Data analysis is still in progress. reportId: 68dd1b24629d2bbb64242f51. Please …"
click at [172, 40] on span "Tool-Output" at bounding box center [159, 36] width 31 height 7
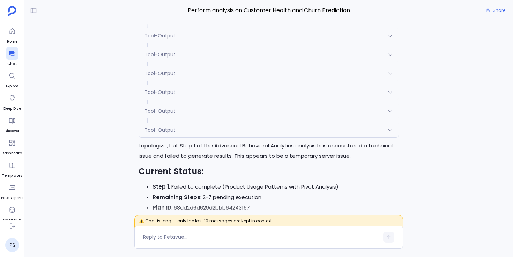
scroll to position [-200, 0]
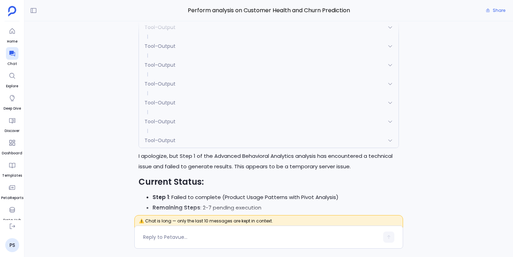
click at [171, 121] on span "Tool-Output" at bounding box center [159, 121] width 31 height 7
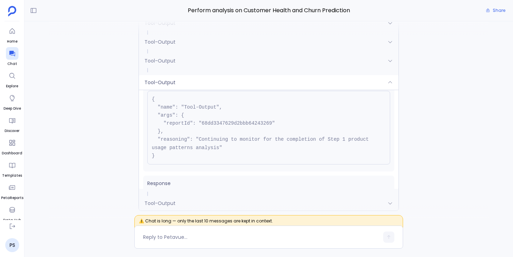
scroll to position [19, 0]
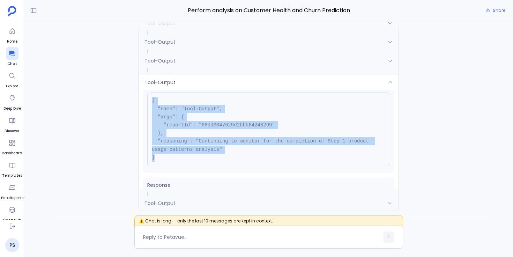
drag, startPoint x: 152, startPoint y: 100, endPoint x: 164, endPoint y: 155, distance: 56.3
click at [164, 156] on pre "{ "name": "Tool-Output", "args": { "reportId": "68dd3347629d2bbb64243269" }, "r…" at bounding box center [268, 129] width 243 height 74
copy pre "{ "name": "Tool-Output", "args": { "reportId": "68dd3347629d2bbb64243269" }, "r…"
click at [183, 82] on div "Tool-Output" at bounding box center [269, 82] width 260 height 15
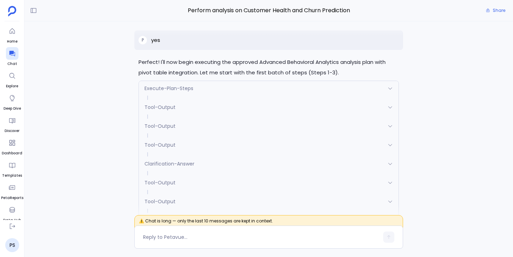
scroll to position [-544, 0]
click at [170, 111] on span "Tool-Output" at bounding box center [159, 108] width 31 height 7
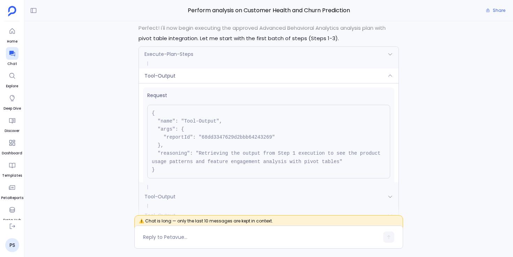
scroll to position [-611, 0]
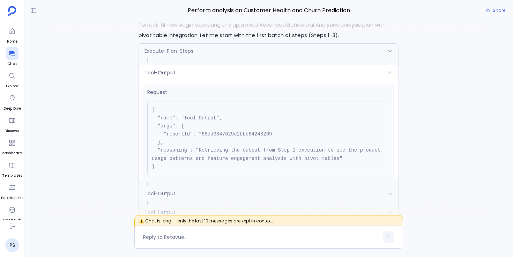
click at [192, 72] on div "Tool-Output" at bounding box center [269, 72] width 260 height 15
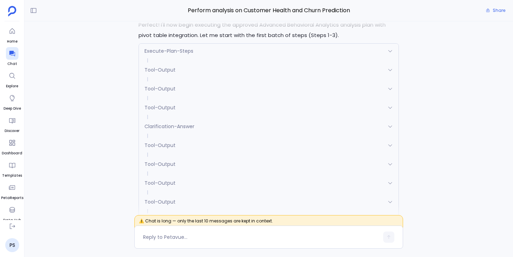
click at [202, 51] on div "Execute-Plan-Steps" at bounding box center [269, 51] width 260 height 15
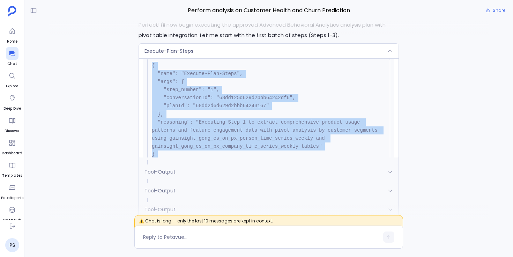
scroll to position [79, 0]
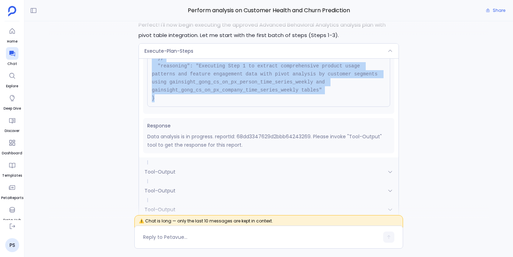
drag, startPoint x: 152, startPoint y: 89, endPoint x: 168, endPoint y: 107, distance: 23.7
click at [168, 107] on div "Request { "name": "Execute-Plan-Steps", "args": { "step_number": "1", "conversa…" at bounding box center [268, 49] width 251 height 130
copy pre "{ "name": "Execute-Plan-Steps", "args": { "step_number": "1", "conversationId":…"
click at [237, 50] on div "Execute-Plan-Steps" at bounding box center [269, 51] width 260 height 15
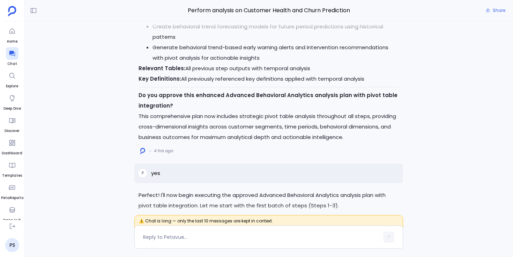
scroll to position [-678, 0]
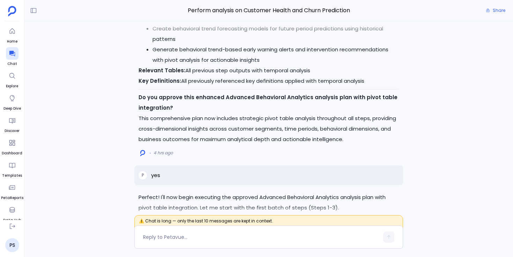
click at [129, 181] on div "Perfect! I'll now begin executing the approved Advanced Behavioral Analytics an…" at bounding box center [268, 119] width 488 height 197
click at [11, 226] on icon at bounding box center [12, 226] width 7 height 7
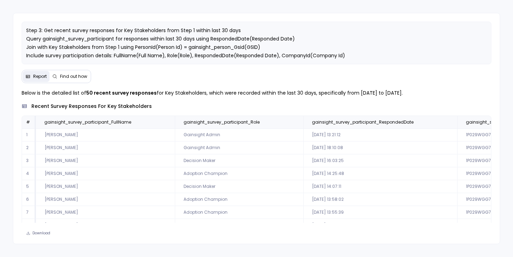
click at [64, 82] on button "Find out how" at bounding box center [70, 76] width 40 height 11
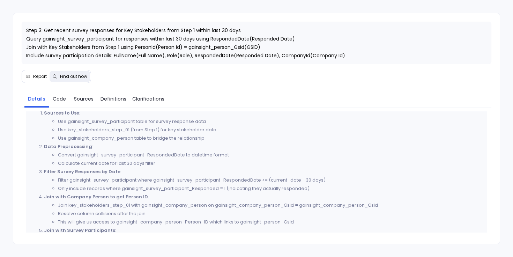
scroll to position [375, 0]
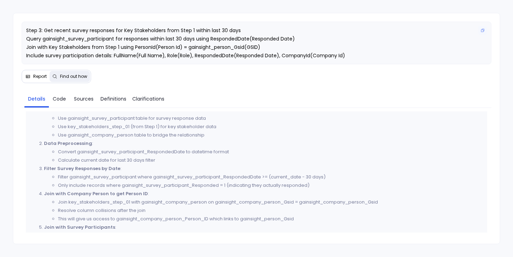
click at [212, 38] on span "Step 3: Get recent survey responses for Key Stakeholders from Step 1 within las…" at bounding box center [185, 43] width 319 height 32
drag, startPoint x: 227, startPoint y: 194, endPoint x: 309, endPoint y: 192, distance: 82.7
click at [309, 189] on li "Only include records where gainsight_survey_participant_Responded = 1 (indicati…" at bounding box center [270, 185] width 425 height 8
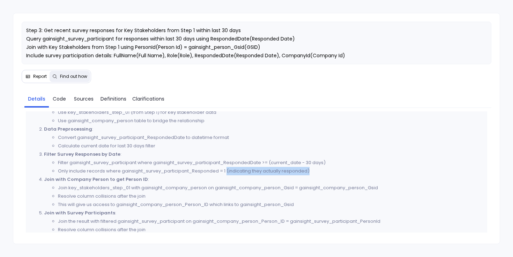
scroll to position [389, 0]
click at [205, 176] on li "Only include records where gainsight_survey_participant_Responded = 1 (indicati…" at bounding box center [270, 171] width 425 height 8
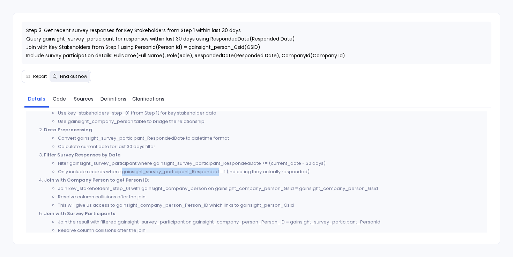
click at [205, 176] on li "Only include records where gainsight_survey_participant_Responded = 1 (indicati…" at bounding box center [270, 171] width 425 height 8
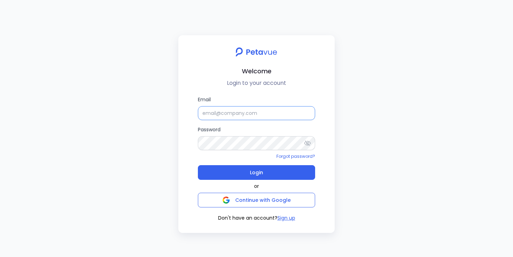
click at [220, 110] on input "Email" at bounding box center [256, 113] width 117 height 14
type input "[EMAIL_ADDRESS][DOMAIN_NAME]"
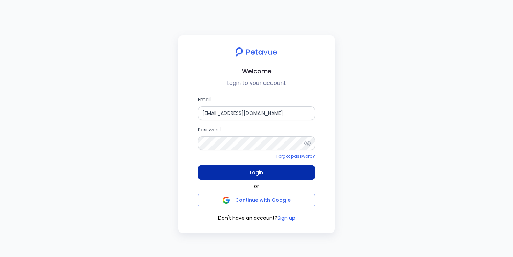
click at [258, 171] on span "Login" at bounding box center [256, 172] width 13 height 10
